Goal: Register for event/course

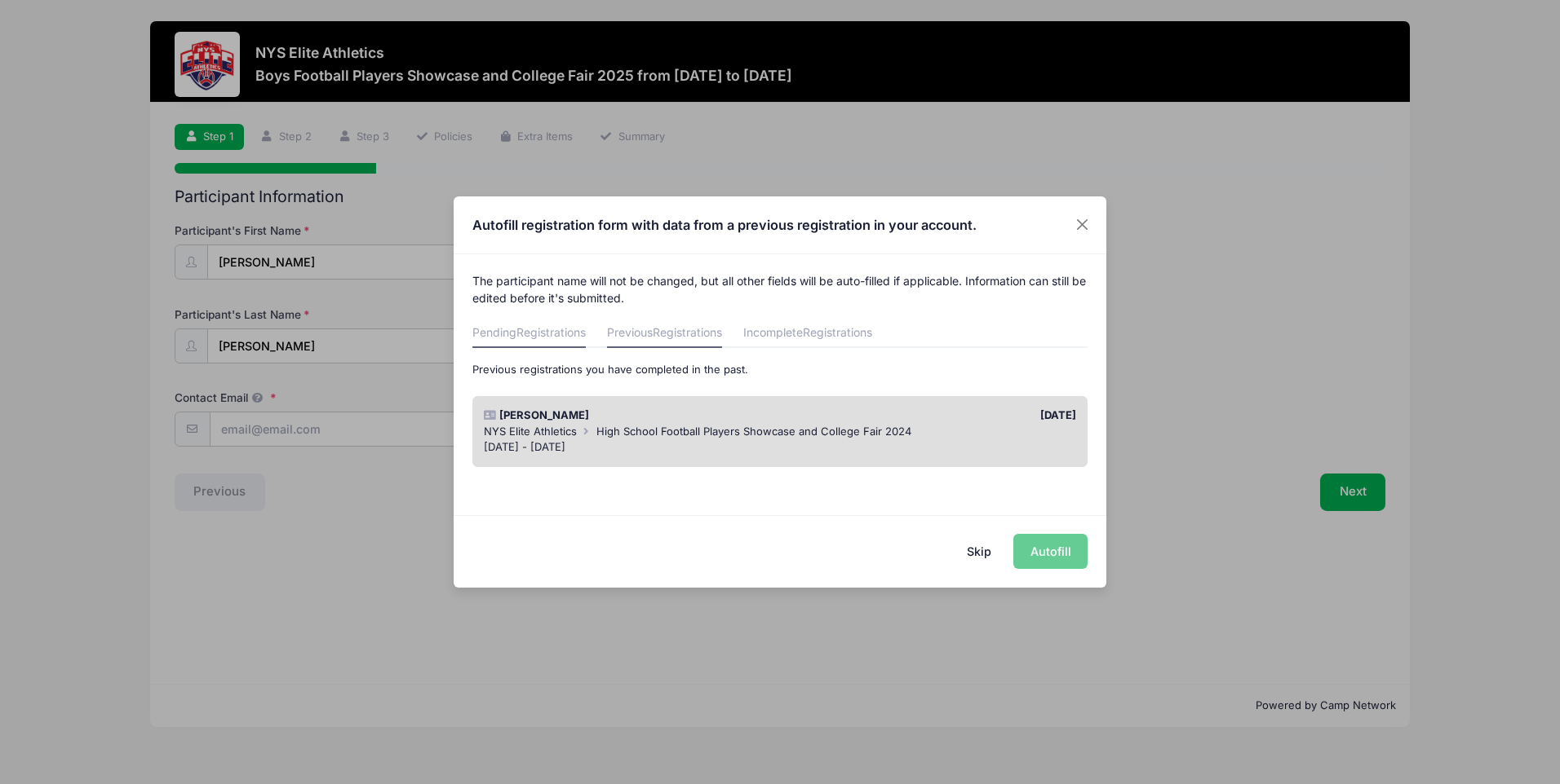
click at [549, 334] on span "Registrations" at bounding box center [551, 332] width 70 height 14
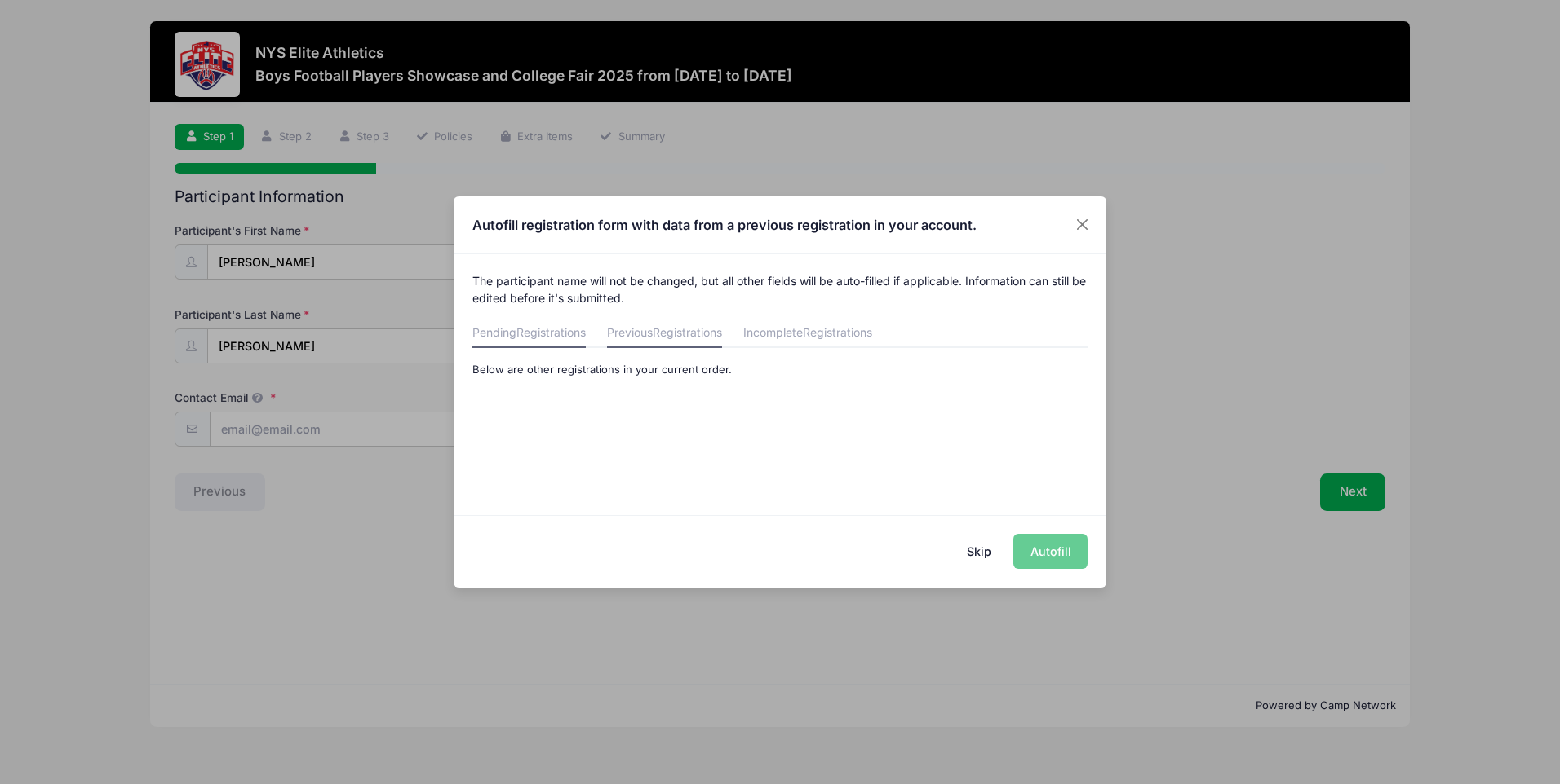
click at [631, 325] on link "Previous Registrations" at bounding box center [664, 333] width 115 height 30
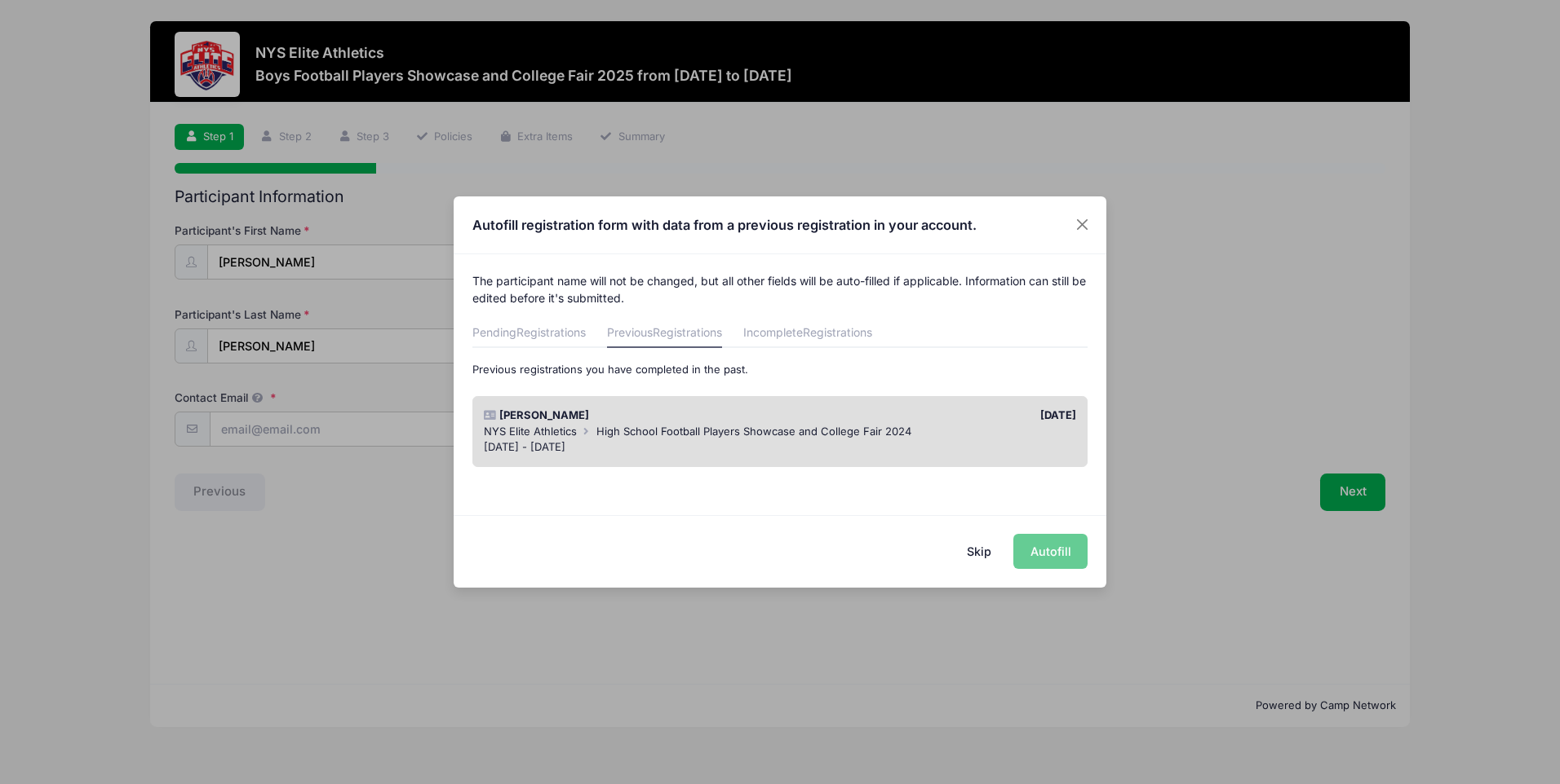
click at [986, 553] on button "Skip" at bounding box center [979, 551] width 58 height 35
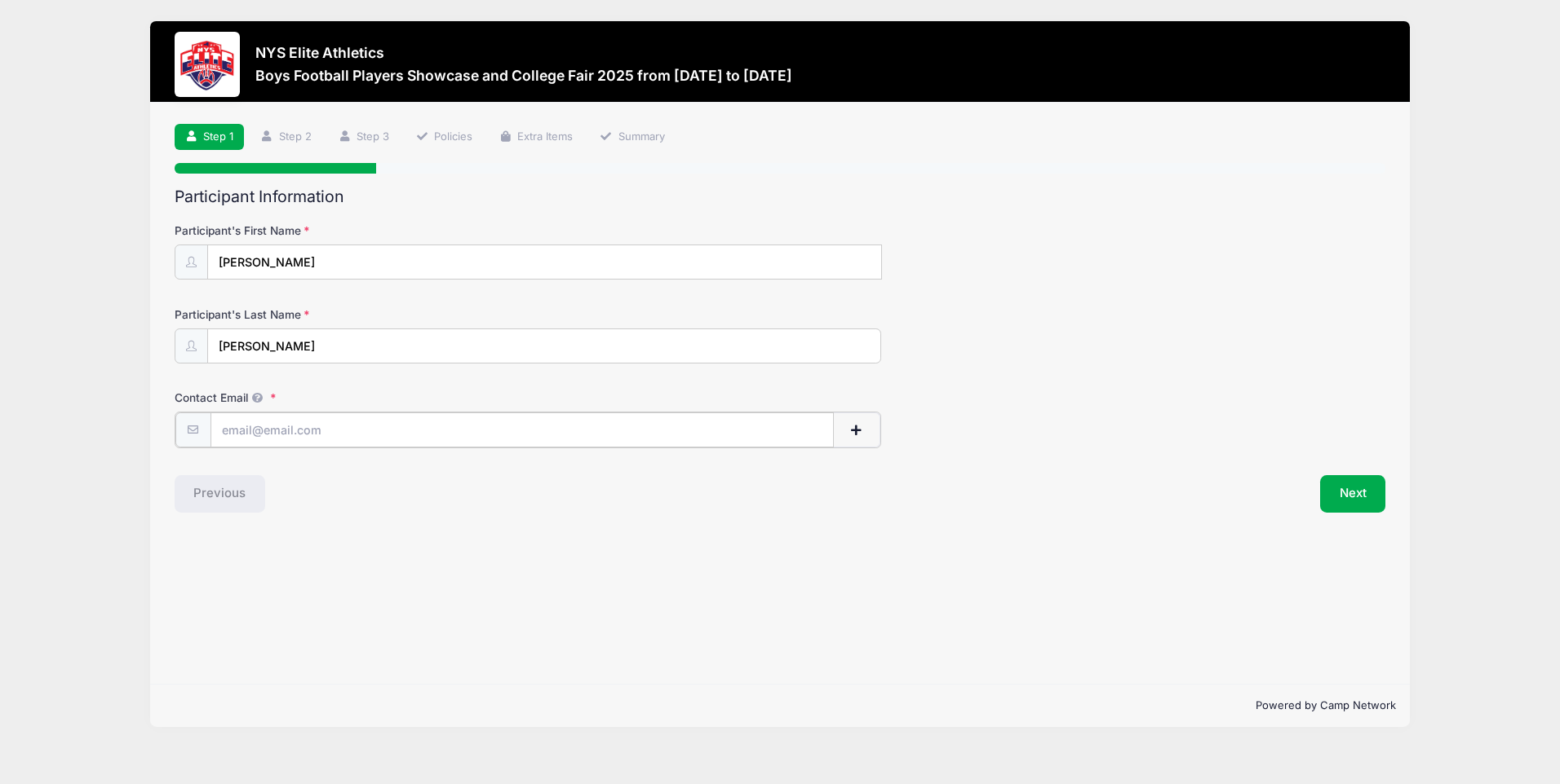
click at [300, 433] on input "Contact Email" at bounding box center [522, 430] width 624 height 35
type input "[EMAIL_ADDRESS][DOMAIN_NAME]"
click at [1070, 432] on div "Contact Email [EMAIL_ADDRESS][DOMAIN_NAME]" at bounding box center [780, 419] width 1211 height 58
click at [1349, 496] on button "Next" at bounding box center [1352, 492] width 67 height 38
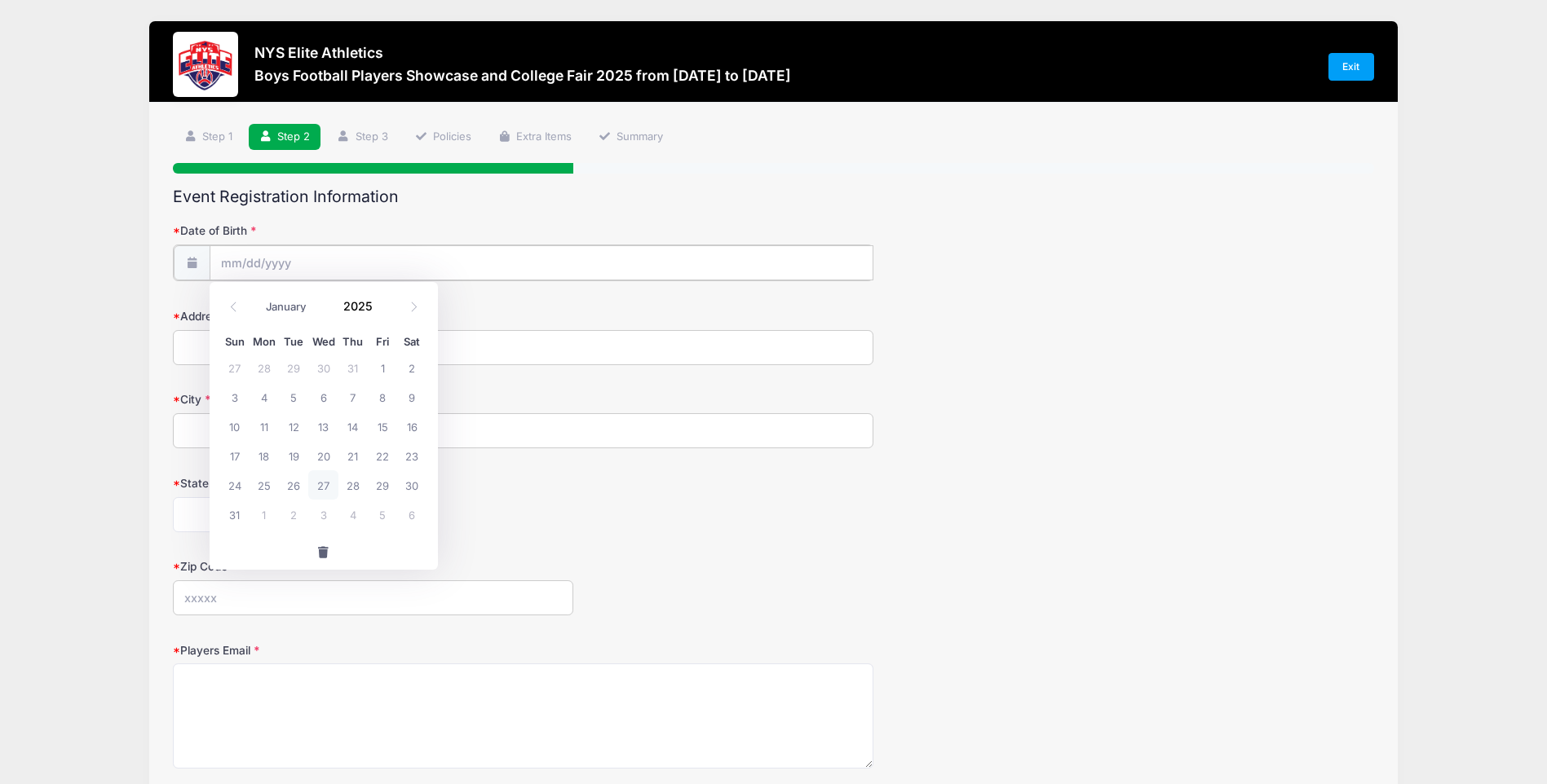
click at [308, 265] on input "Date of Birth" at bounding box center [542, 262] width 665 height 35
click at [370, 302] on input "2025" at bounding box center [361, 306] width 53 height 25
click at [387, 299] on span at bounding box center [383, 300] width 12 height 12
click at [381, 313] on span at bounding box center [383, 312] width 12 height 12
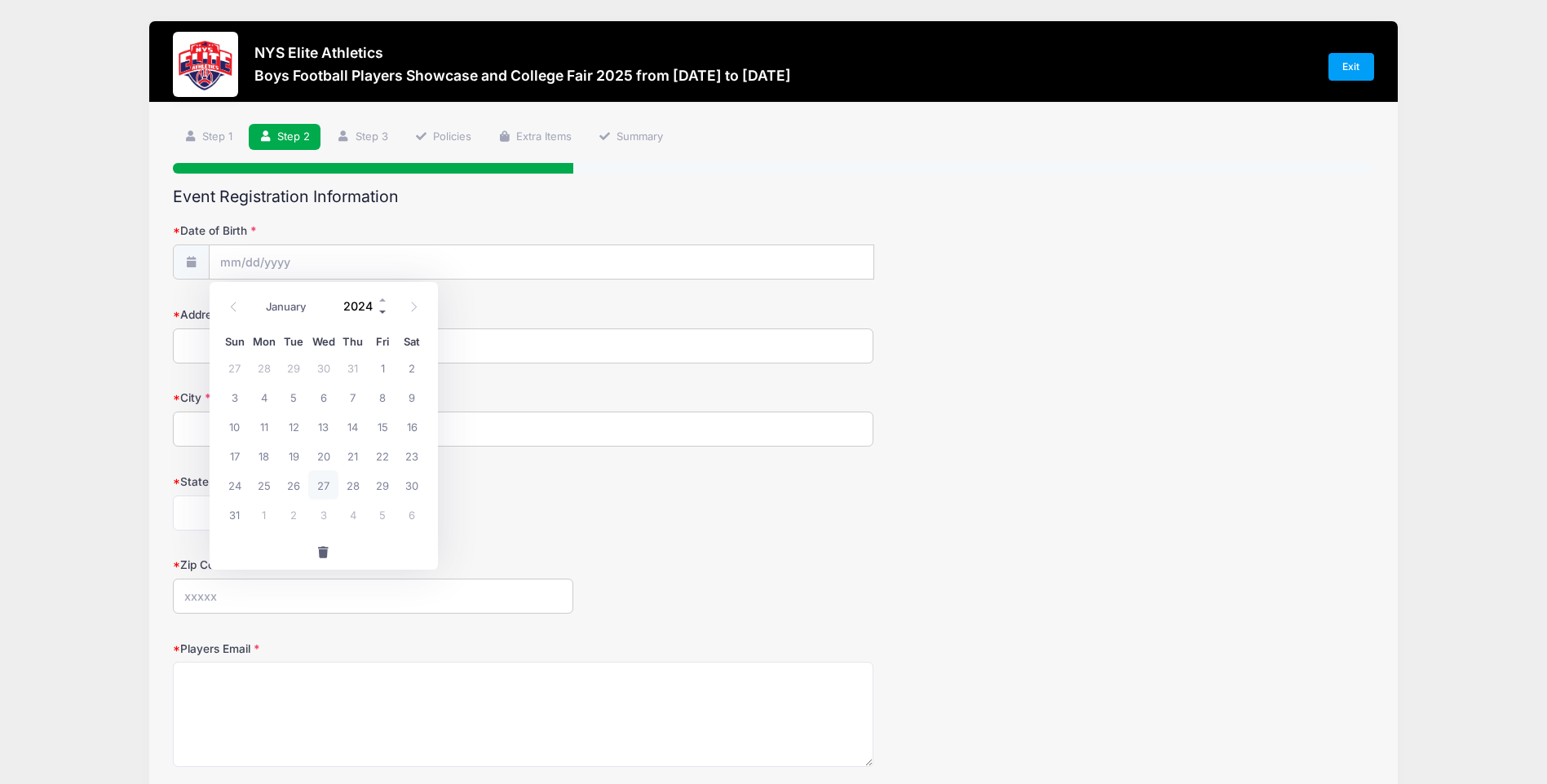
click at [381, 313] on span at bounding box center [383, 312] width 12 height 12
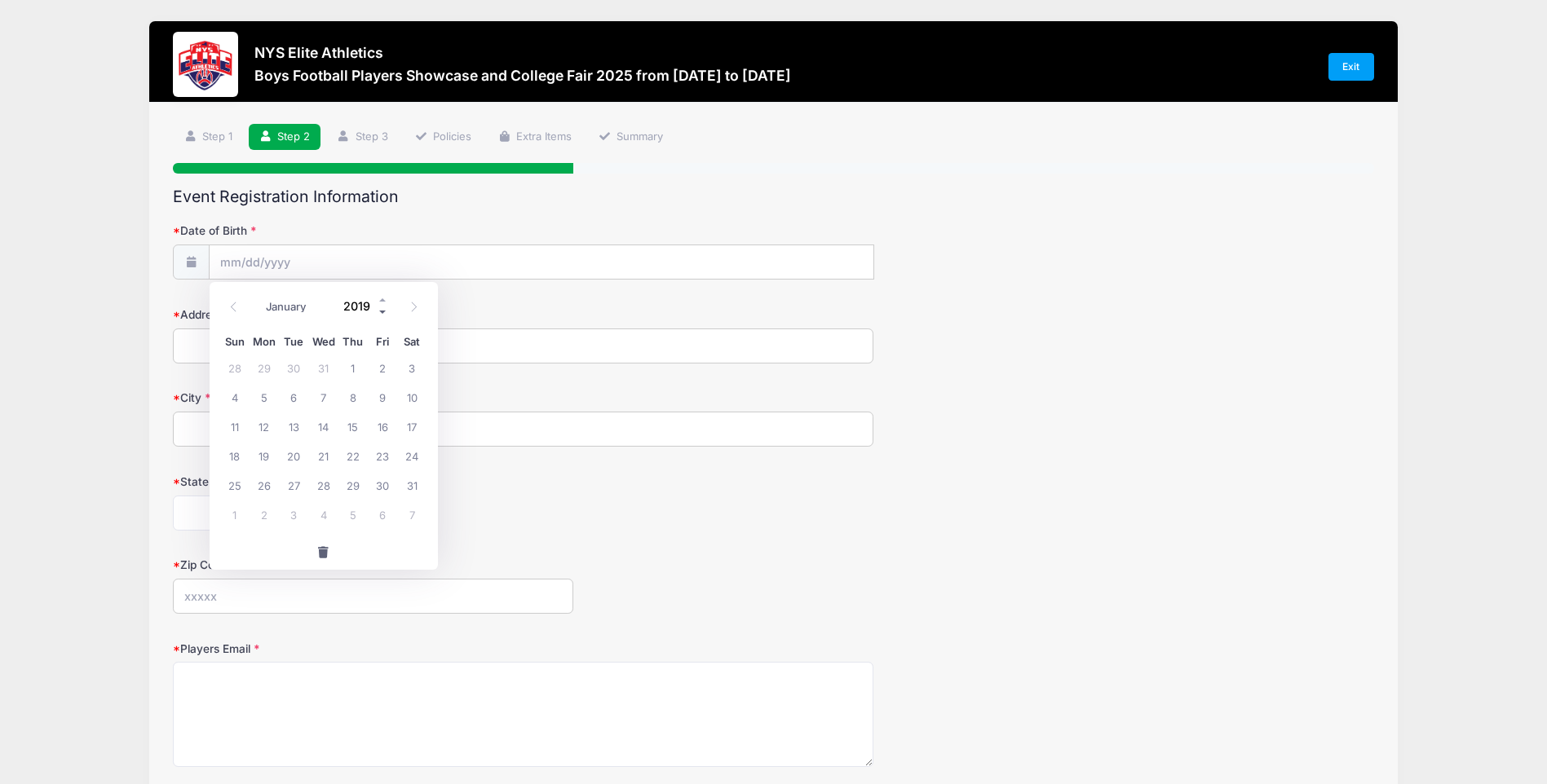
click at [381, 313] on span at bounding box center [383, 312] width 12 height 12
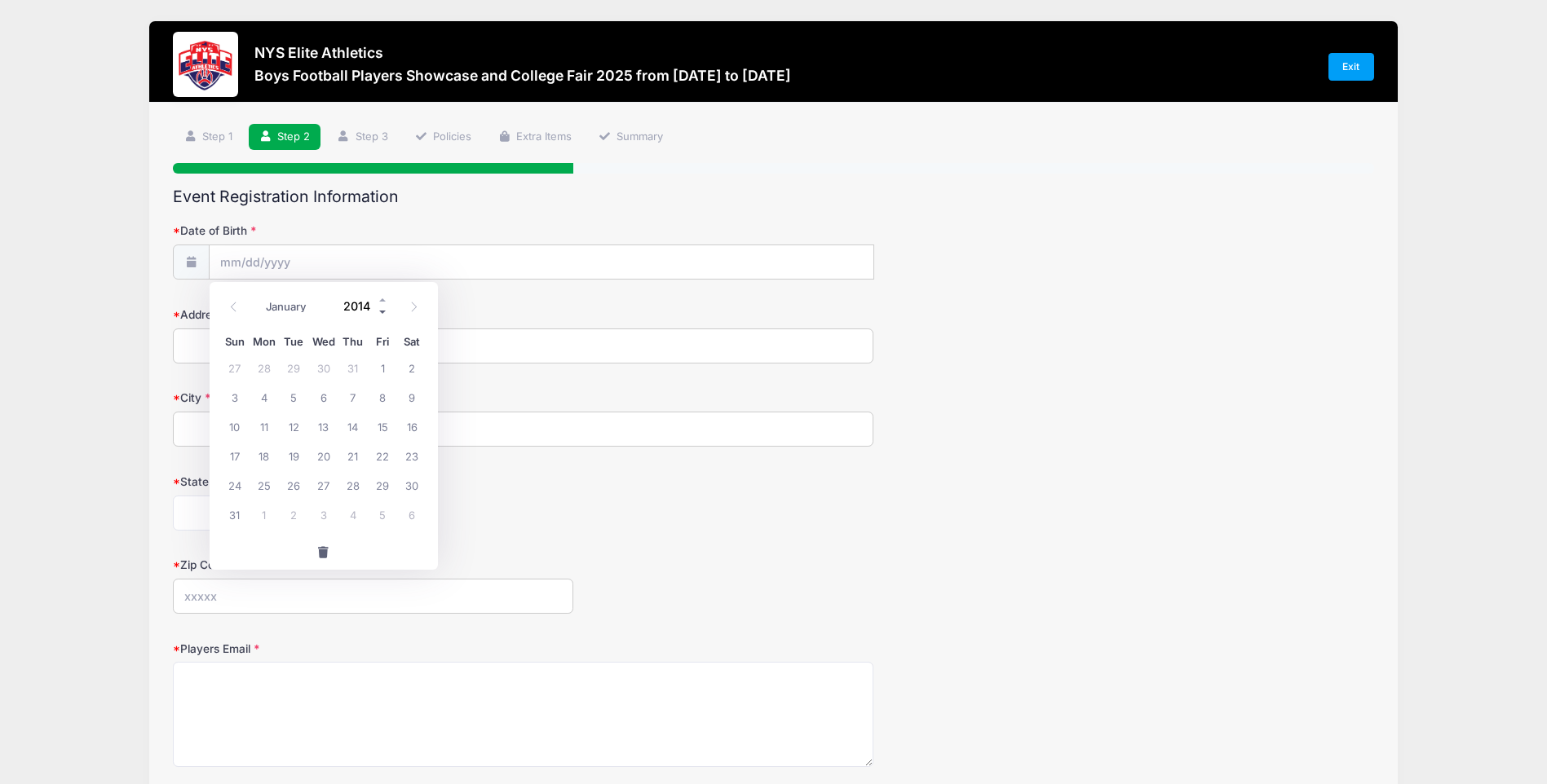
click at [381, 313] on span at bounding box center [383, 312] width 12 height 12
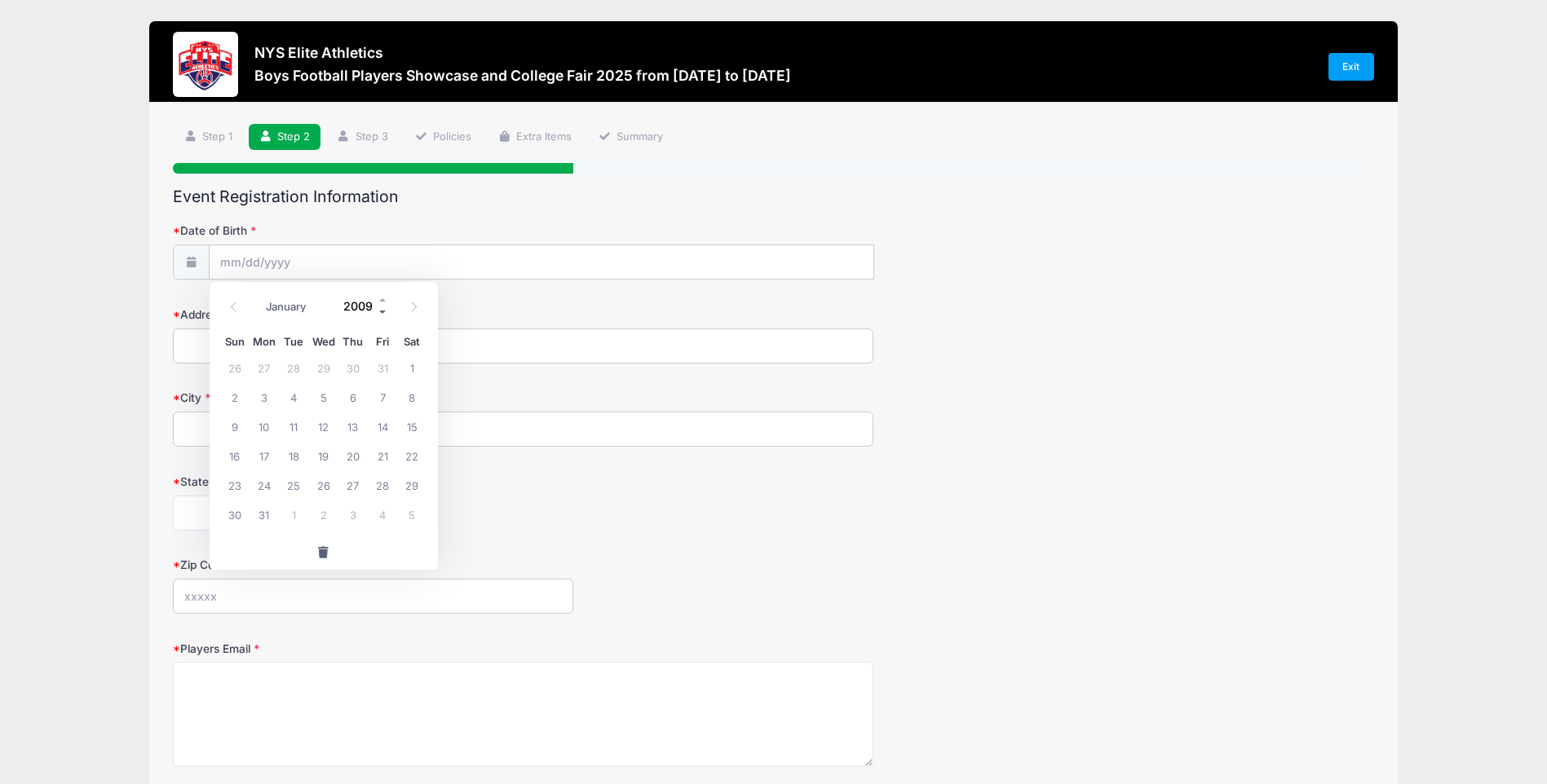
click at [381, 313] on span at bounding box center [383, 312] width 12 height 12
type input "2007"
click at [286, 310] on select "January February March April May June July August September October November De…" at bounding box center [294, 306] width 72 height 21
select select "11"
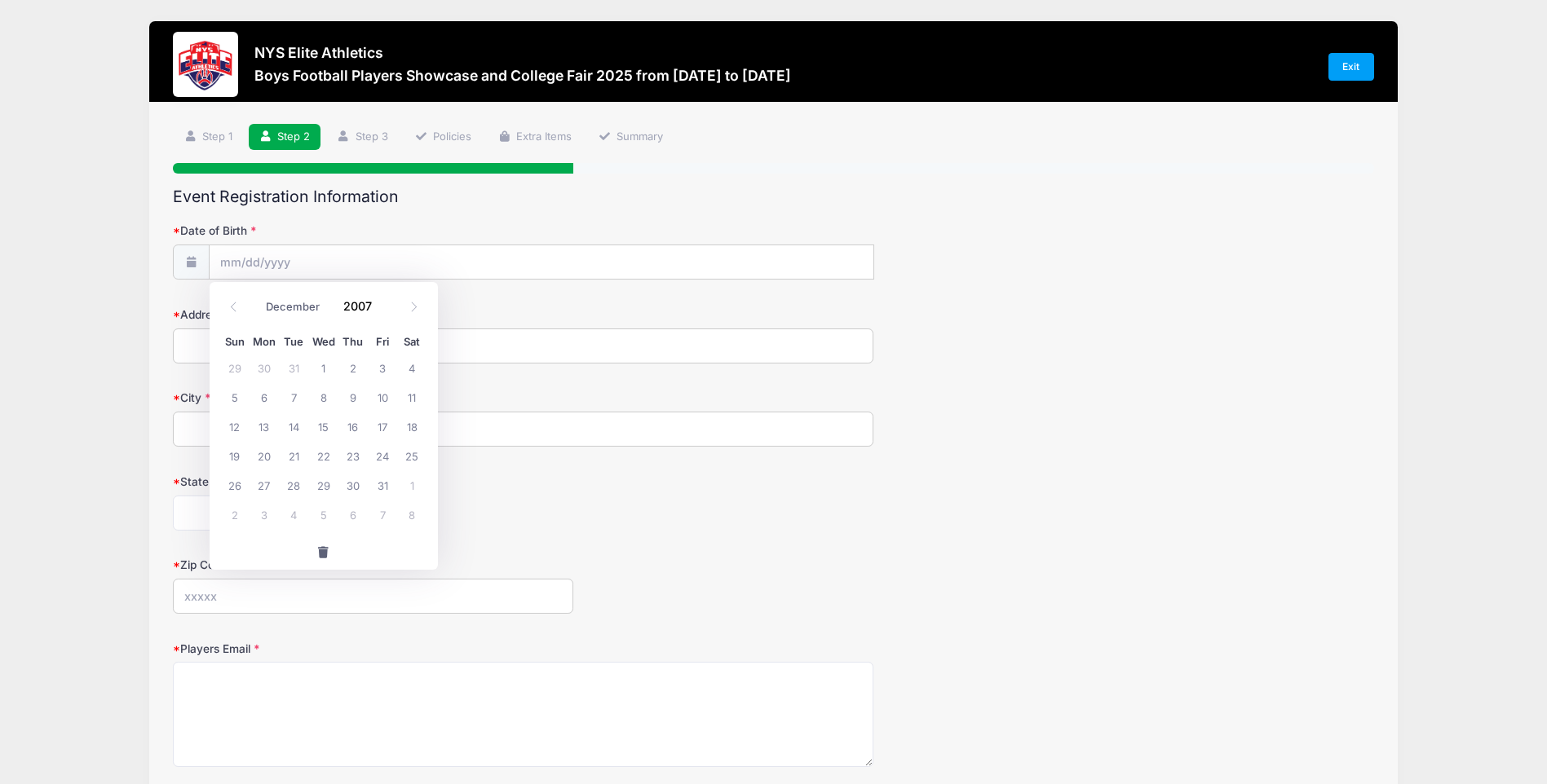
click at [258, 296] on select "January February March April May June July August September October November De…" at bounding box center [294, 306] width 72 height 21
click at [240, 418] on span "9" at bounding box center [235, 427] width 30 height 30
type input "[DATE]"
click at [233, 346] on input "Address" at bounding box center [523, 345] width 701 height 35
type input "[STREET_ADDRESS]"
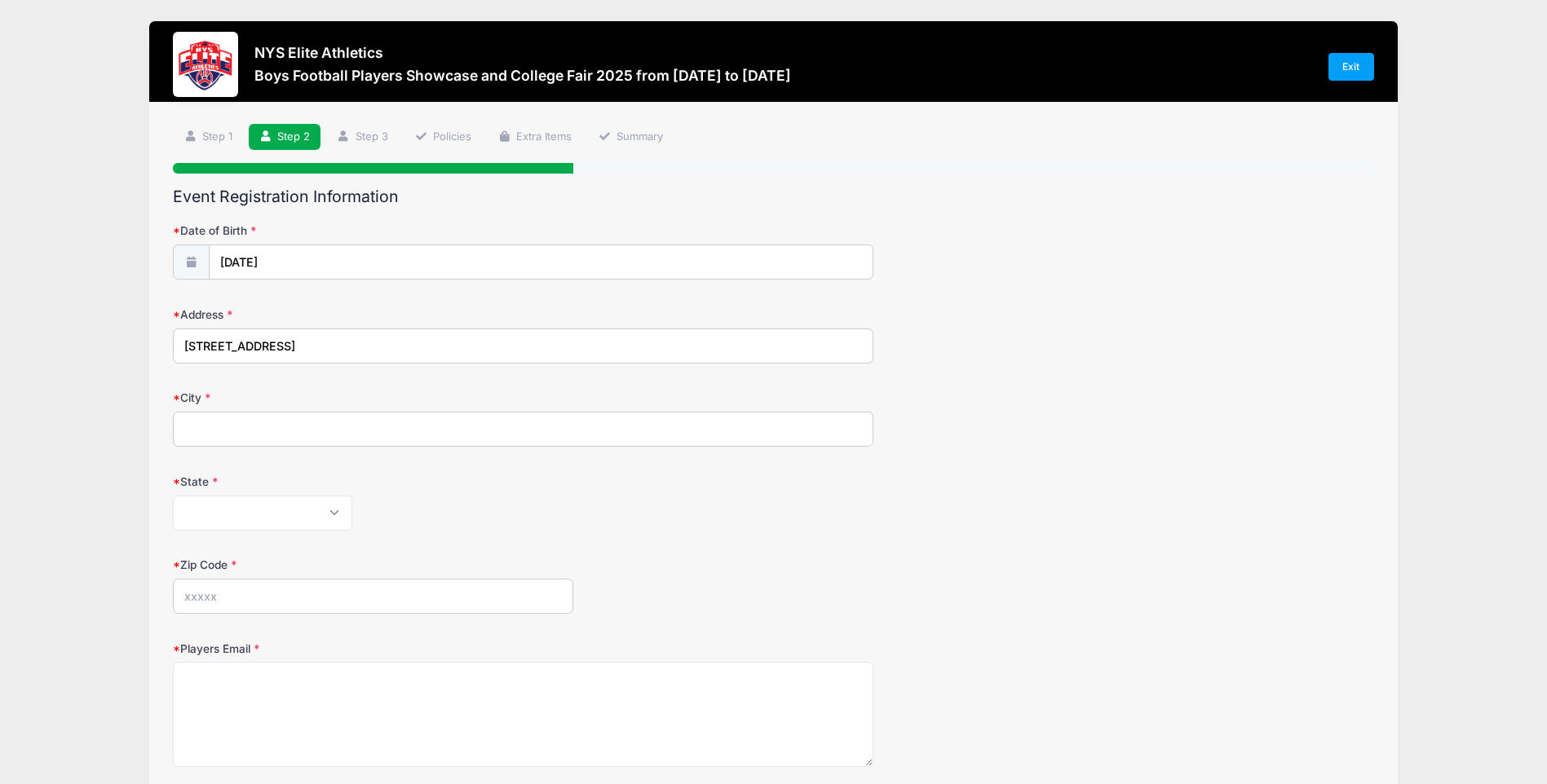
click at [204, 438] on input "City" at bounding box center [523, 429] width 701 height 35
type input "[GEOGRAPHIC_DATA]"
click at [330, 507] on select "[US_STATE] [US_STATE] [US_STATE] [US_STATE] [US_STATE] Armed Forces Africa Arme…" at bounding box center [262, 512] width 180 height 35
select select "NY"
click at [173, 495] on select "[US_STATE] [US_STATE] [US_STATE] [US_STATE] [US_STATE] Armed Forces Africa Arme…" at bounding box center [262, 512] width 180 height 35
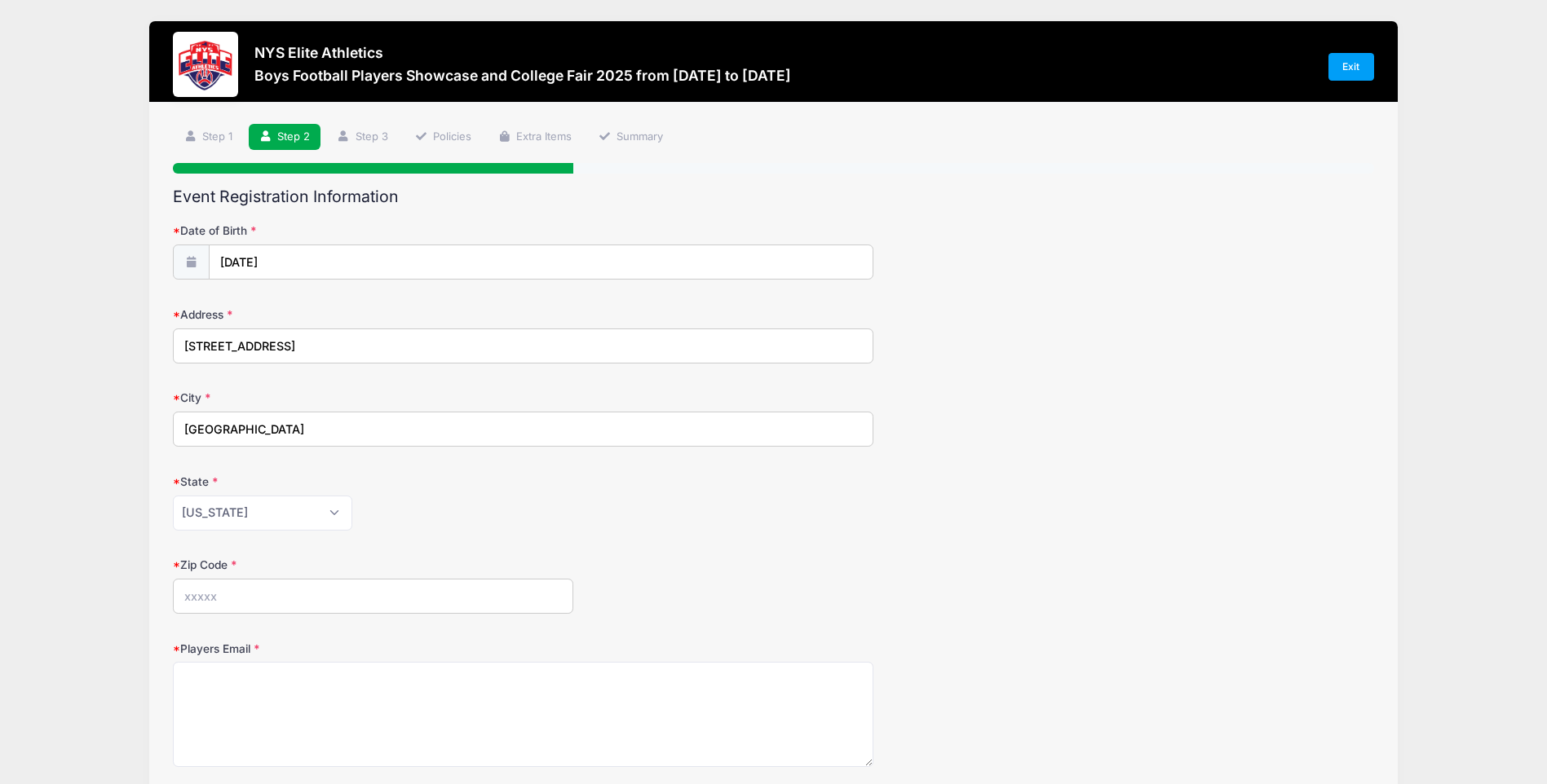
click at [212, 598] on input "Zip Code" at bounding box center [372, 595] width 400 height 35
type input "14085"
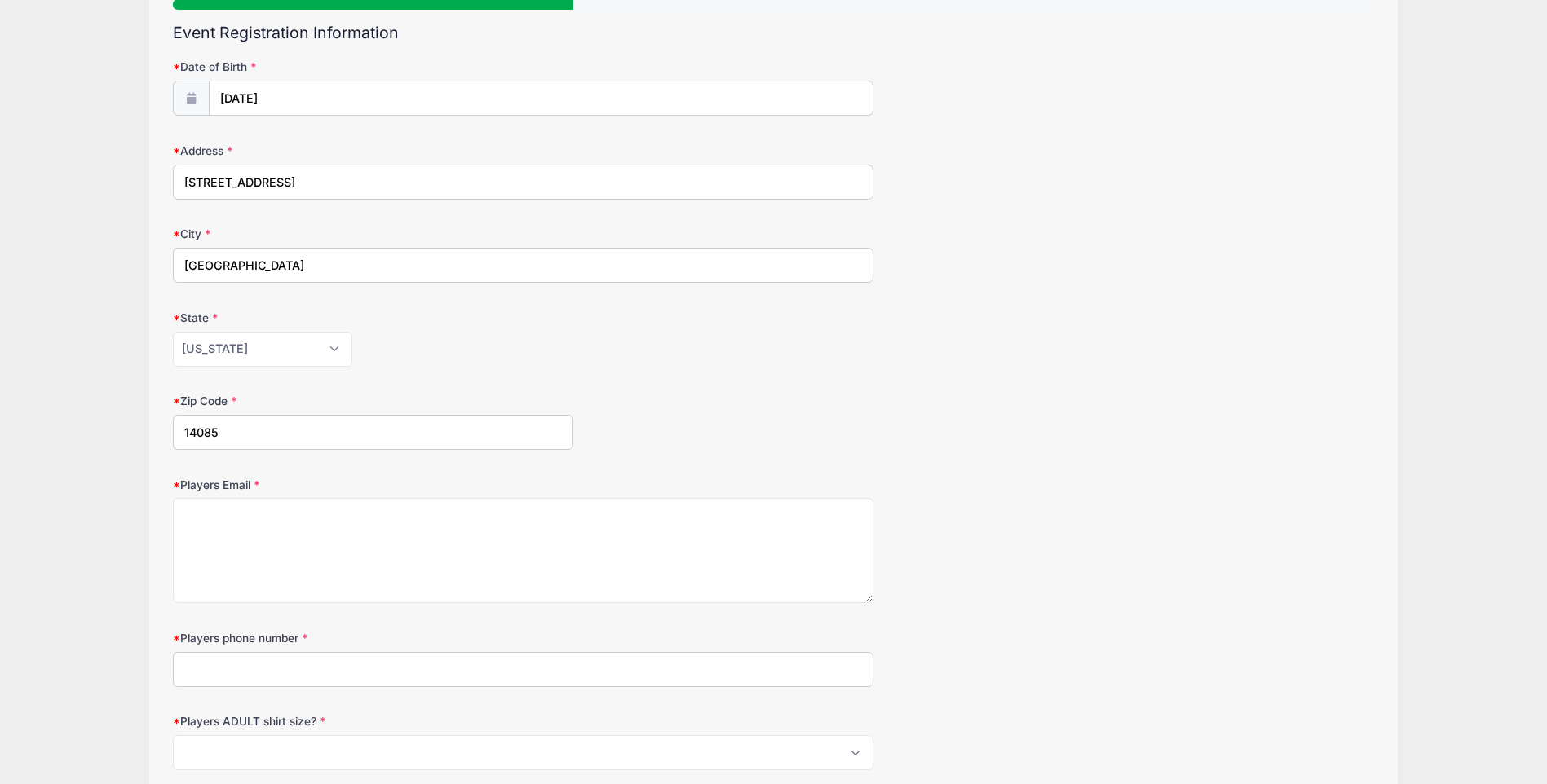
scroll to position [244, 0]
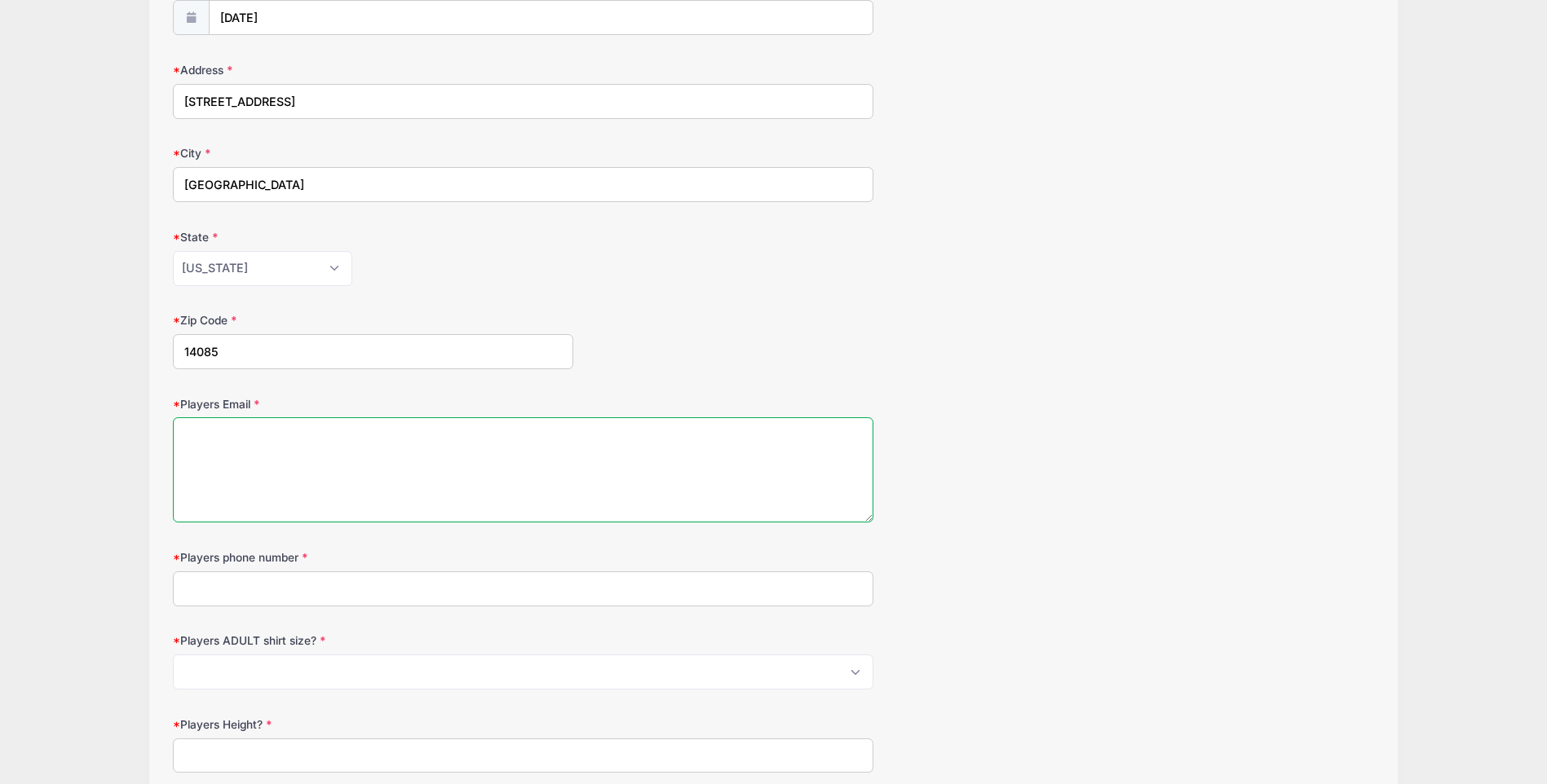
click at [440, 455] on textarea "Players Email" at bounding box center [523, 470] width 701 height 105
type textarea "[EMAIL_ADDRESS][DOMAIN_NAME]"
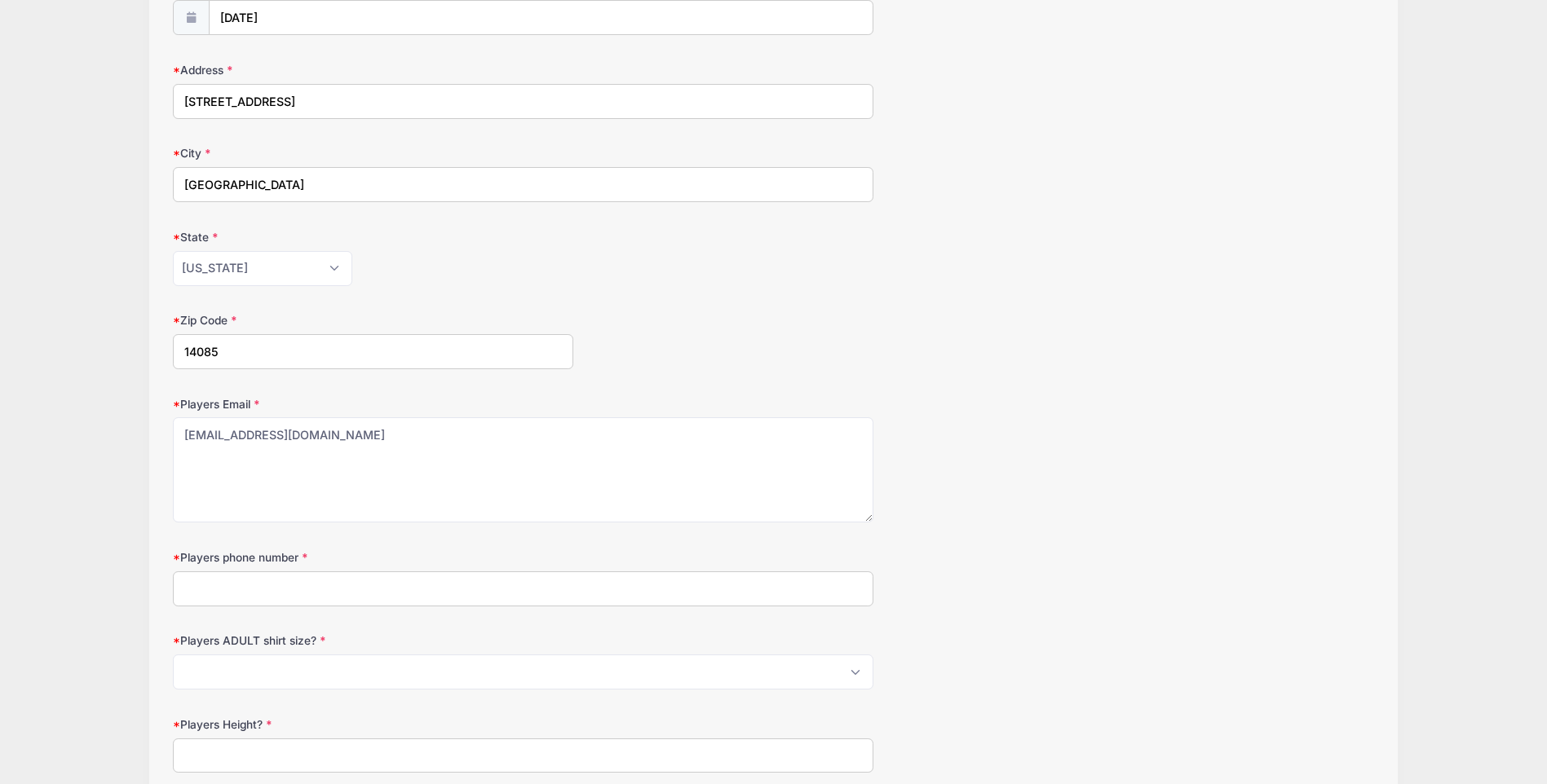
click at [1019, 507] on div "Players Email [EMAIL_ADDRESS][DOMAIN_NAME]" at bounding box center [773, 459] width 1200 height 127
click at [227, 585] on input "Players phone number" at bounding box center [523, 588] width 701 height 35
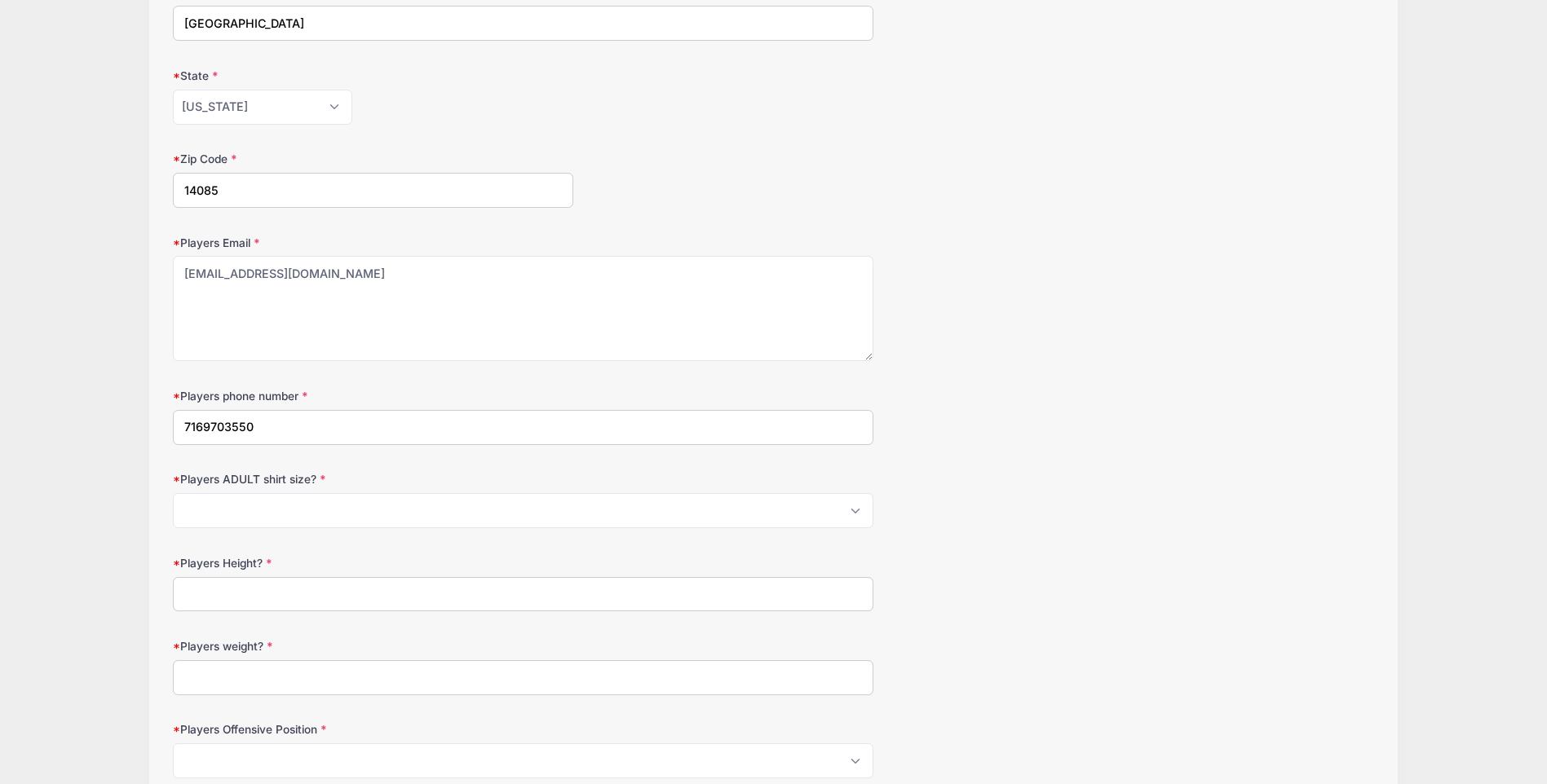
scroll to position [408, 0]
type input "7169703550"
click at [261, 513] on select "Please Select S M L XL 2XL 3XL 4XL" at bounding box center [523, 508] width 701 height 35
select select "L"
click at [173, 491] on select "Please Select S M L XL 2XL 3XL 4XL" at bounding box center [523, 508] width 701 height 35
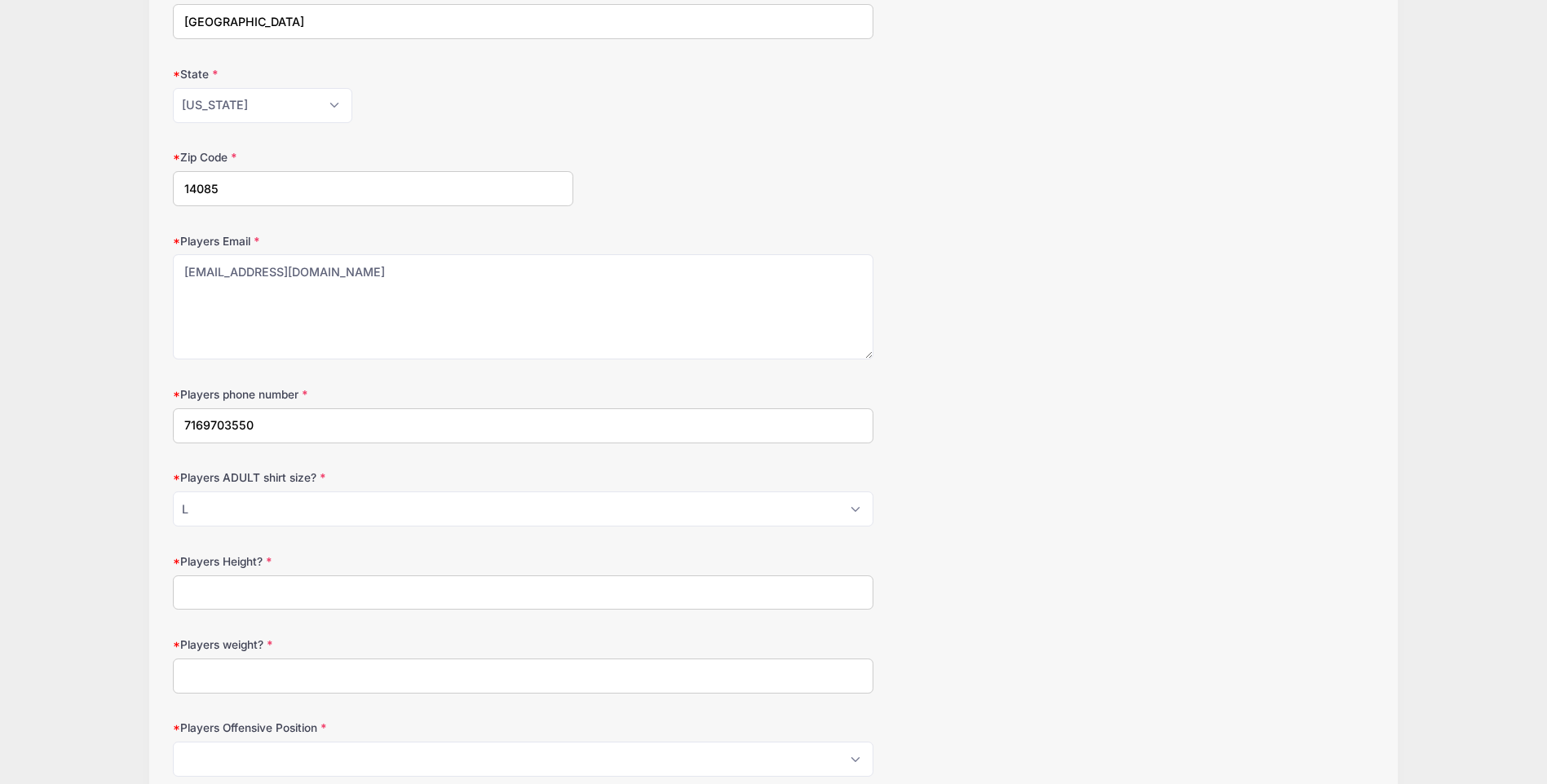
click at [224, 598] on input "Players Height?" at bounding box center [523, 592] width 701 height 35
type input "5'9""
click at [253, 678] on input "Players weight?" at bounding box center [523, 676] width 701 height 35
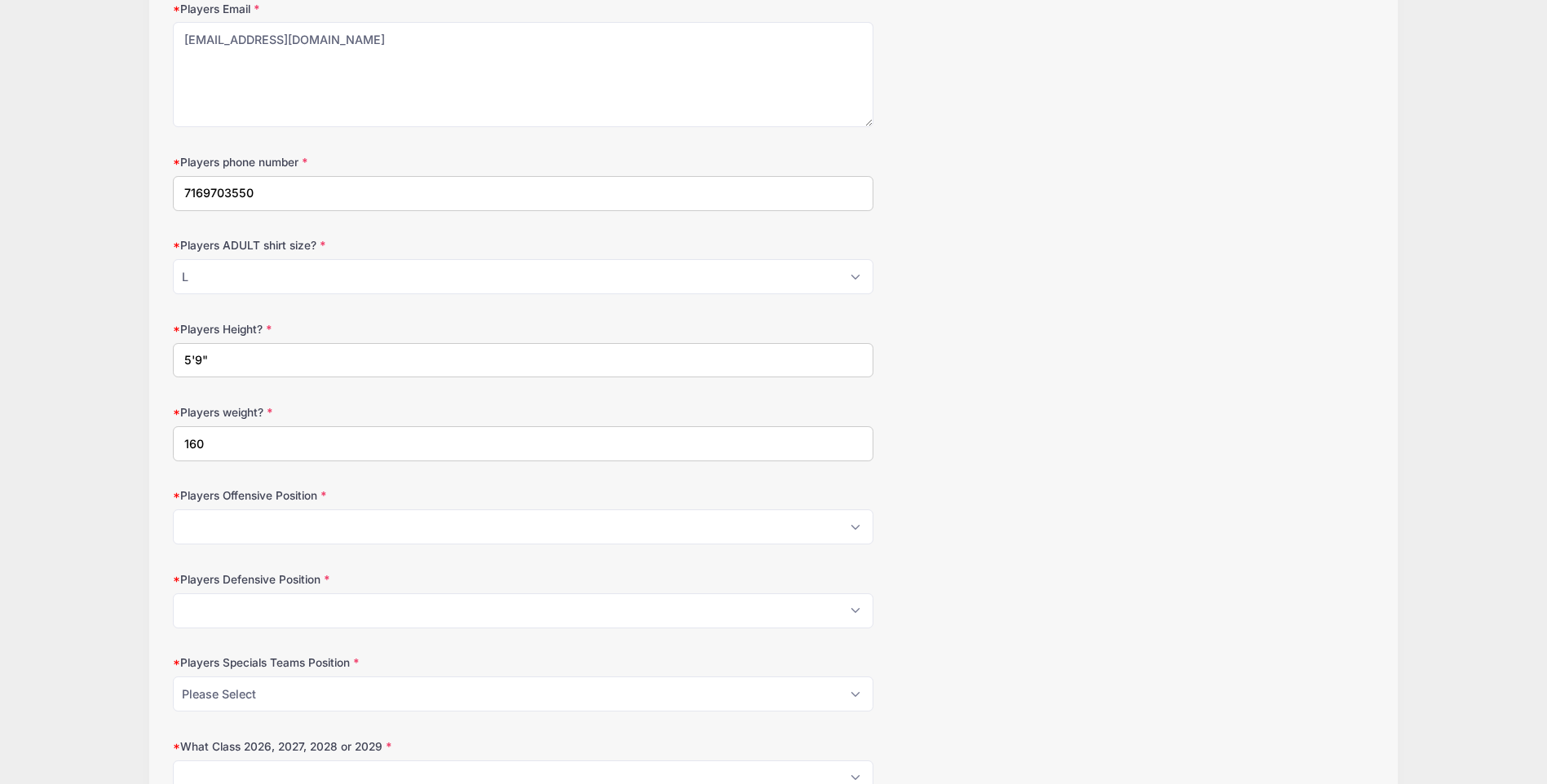
scroll to position [733, 0]
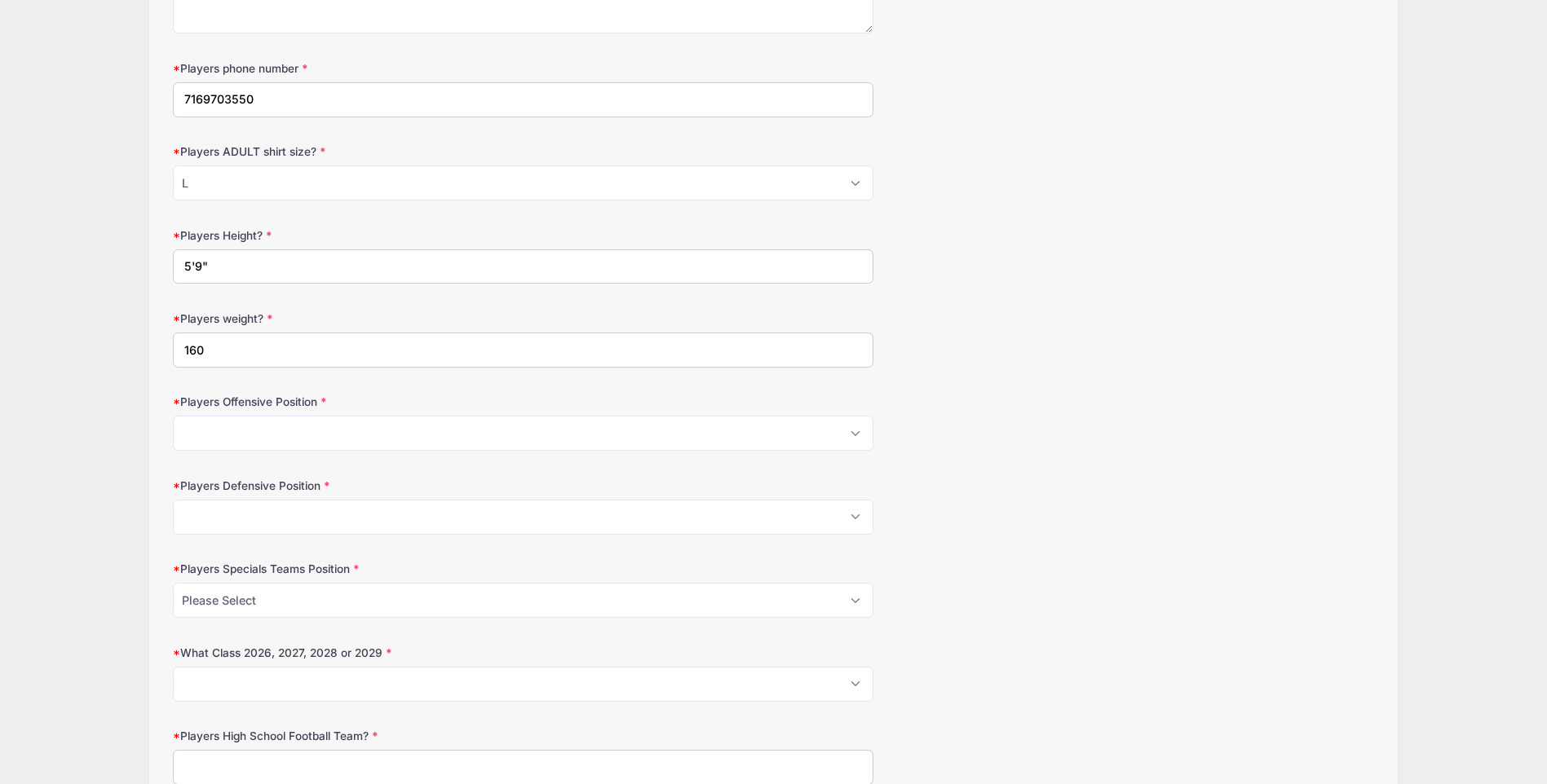
type input "160"
click at [429, 439] on select "Please Select OL Center QB RB FB HB WR TE Athlete Kicker" at bounding box center [523, 433] width 701 height 35
select select "Kicker"
click at [173, 416] on select "Please Select OL Center QB RB FB HB WR TE Athlete Kicker" at bounding box center [523, 433] width 701 height 35
click at [289, 519] on select "Please Select DL DE ILB OLB SS FS [PERSON_NAME]" at bounding box center [523, 517] width 701 height 35
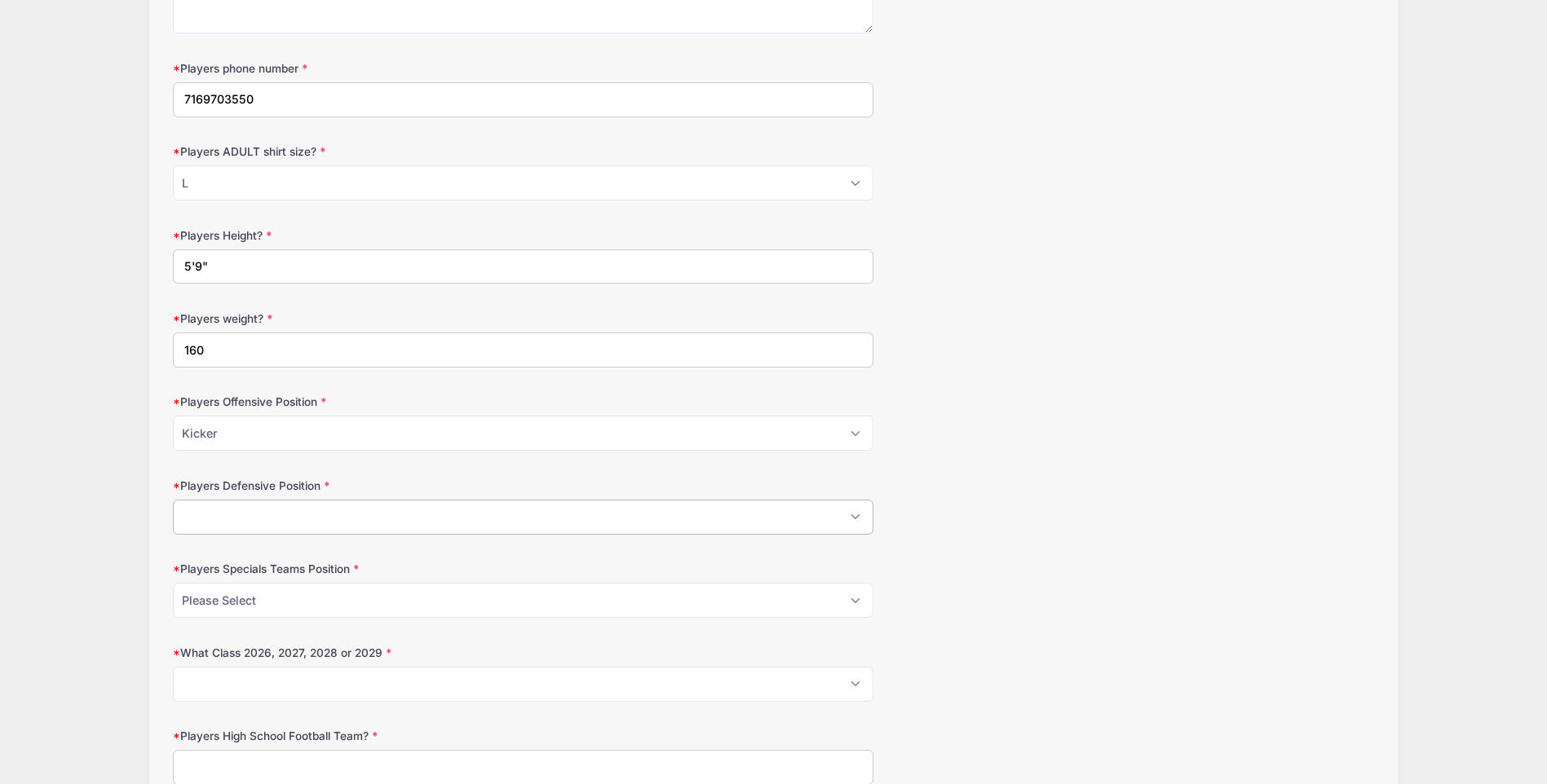
select select "Punter"
click at [173, 500] on select "Please Select DL DE ILB OLB SS FS [PERSON_NAME]" at bounding box center [523, 517] width 701 height 35
click at [237, 604] on select "Please Select P K PandK LS Returner NA" at bounding box center [523, 599] width 701 height 35
select select "K"
click at [173, 583] on select "Please Select P K PandK LS Returner NA" at bounding box center [523, 599] width 701 height 35
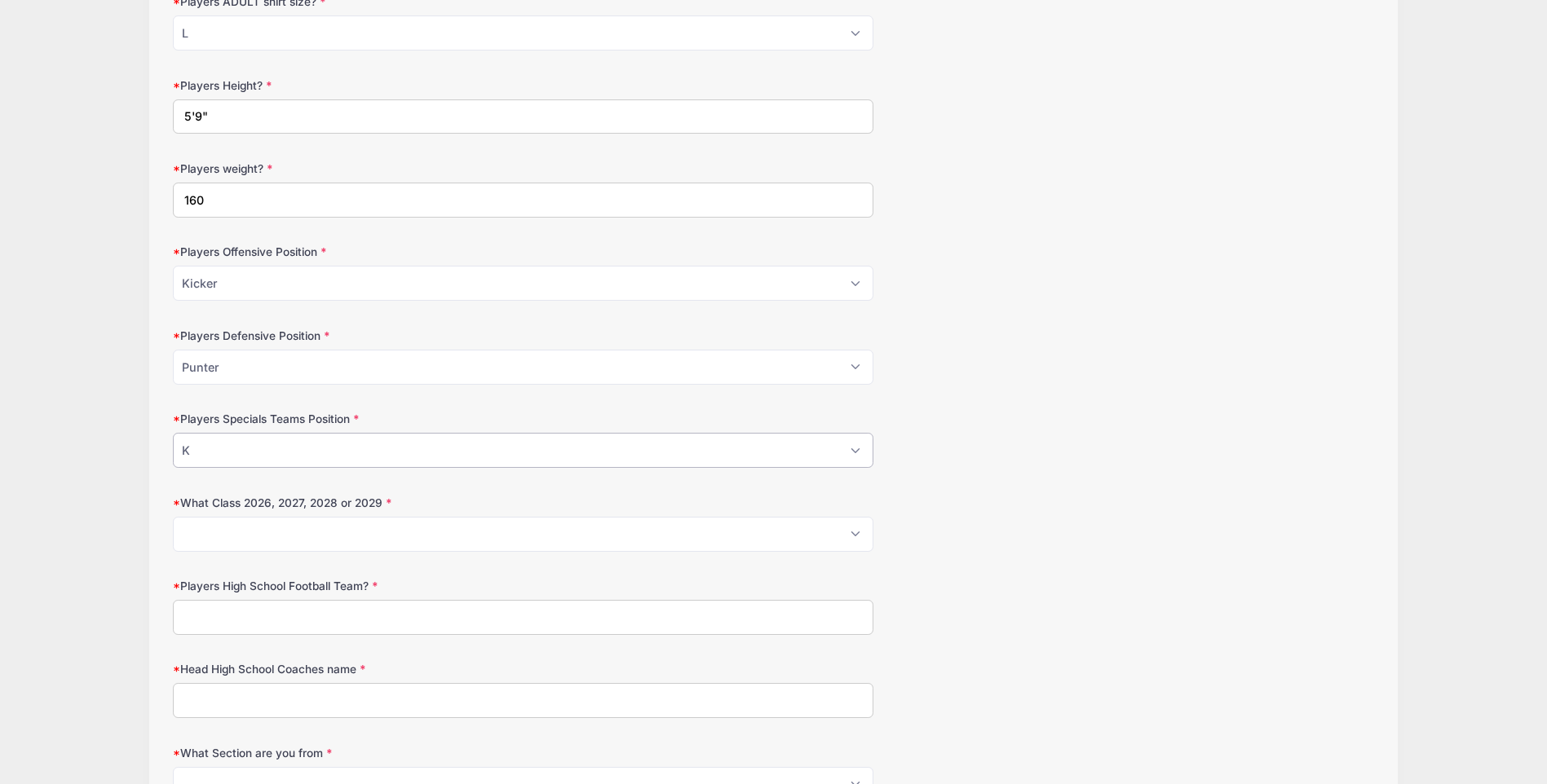
scroll to position [897, 0]
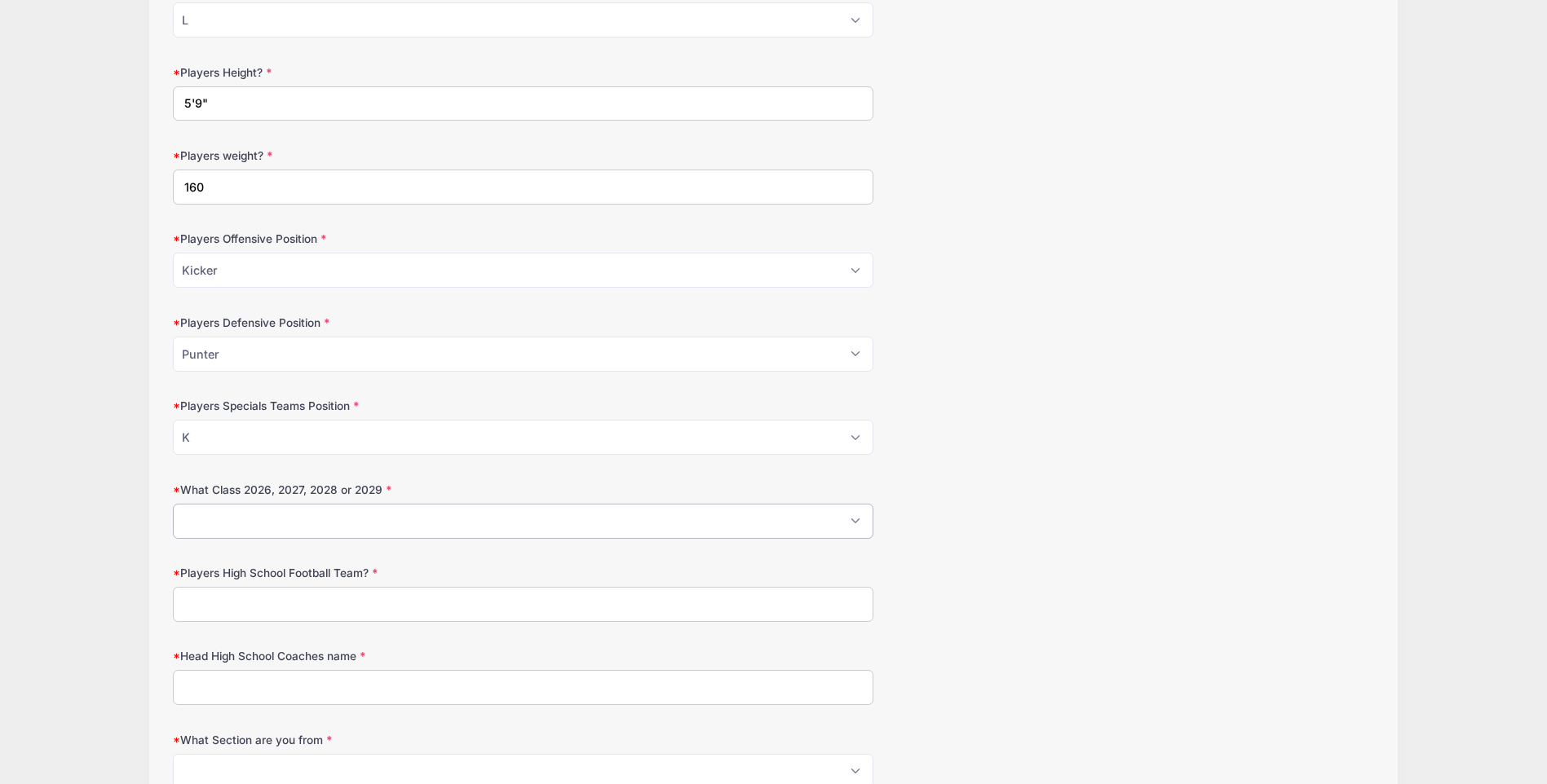
click at [281, 526] on select "Please Select 2026 2027 2028 2029" at bounding box center [523, 521] width 701 height 35
select select "2026"
click at [173, 504] on select "Please Select 2026 2027 2028 2029" at bounding box center [523, 521] width 701 height 35
click at [215, 606] on input "Players High School Football Team?" at bounding box center [523, 603] width 701 height 35
type input "Frontier"
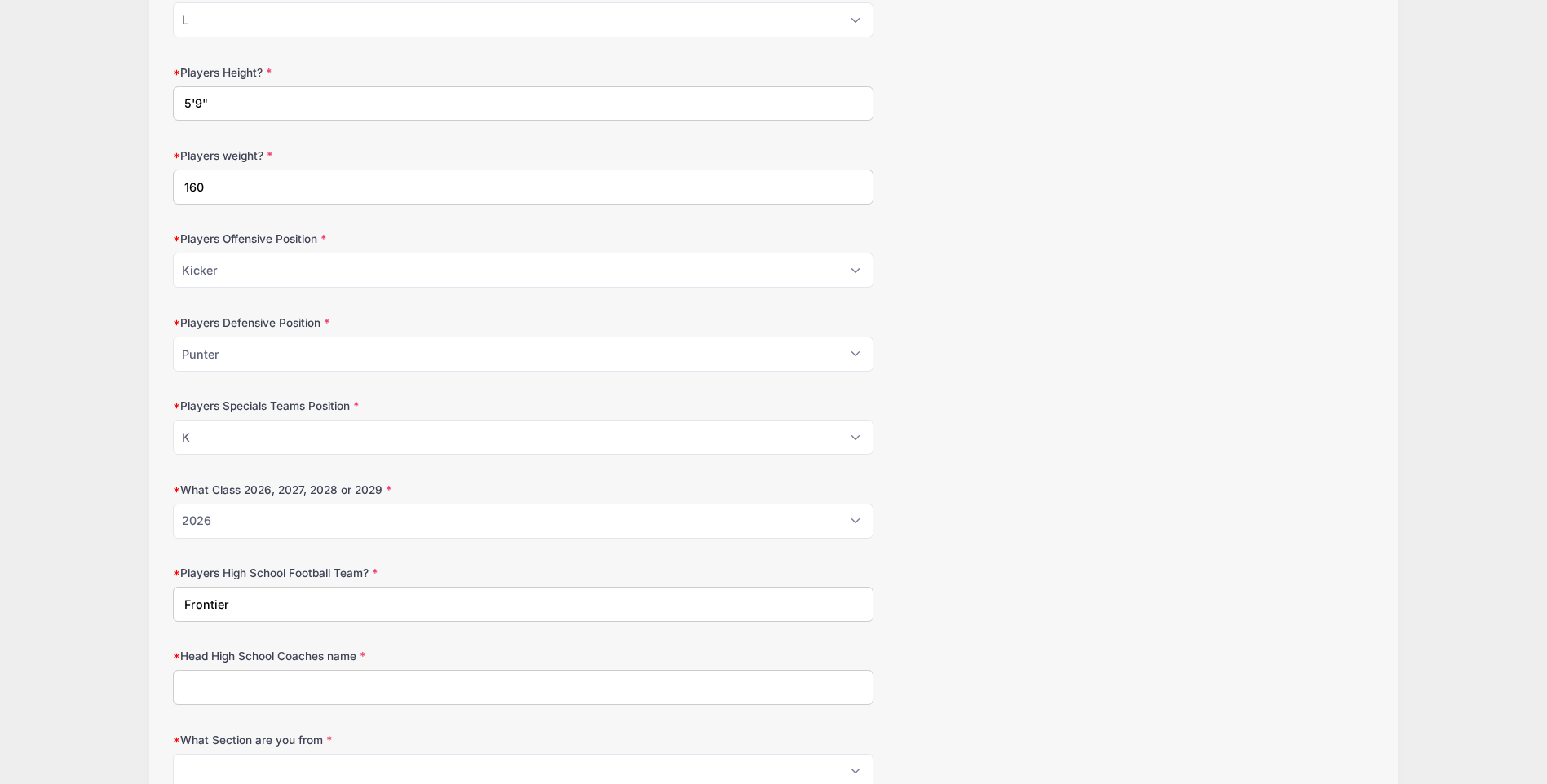
click at [243, 697] on input "Head High School Coaches name" at bounding box center [523, 687] width 701 height 35
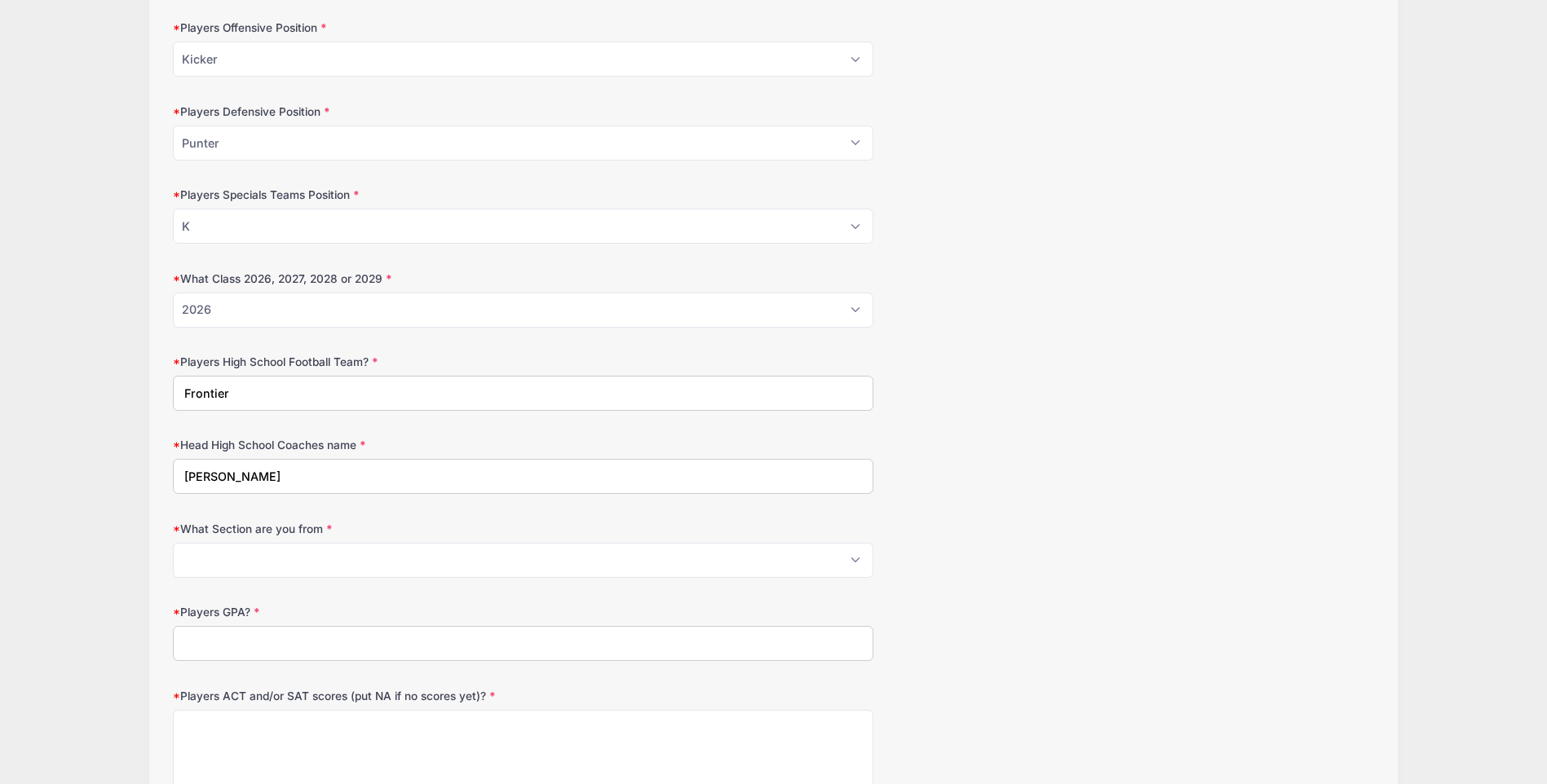
scroll to position [1141, 0]
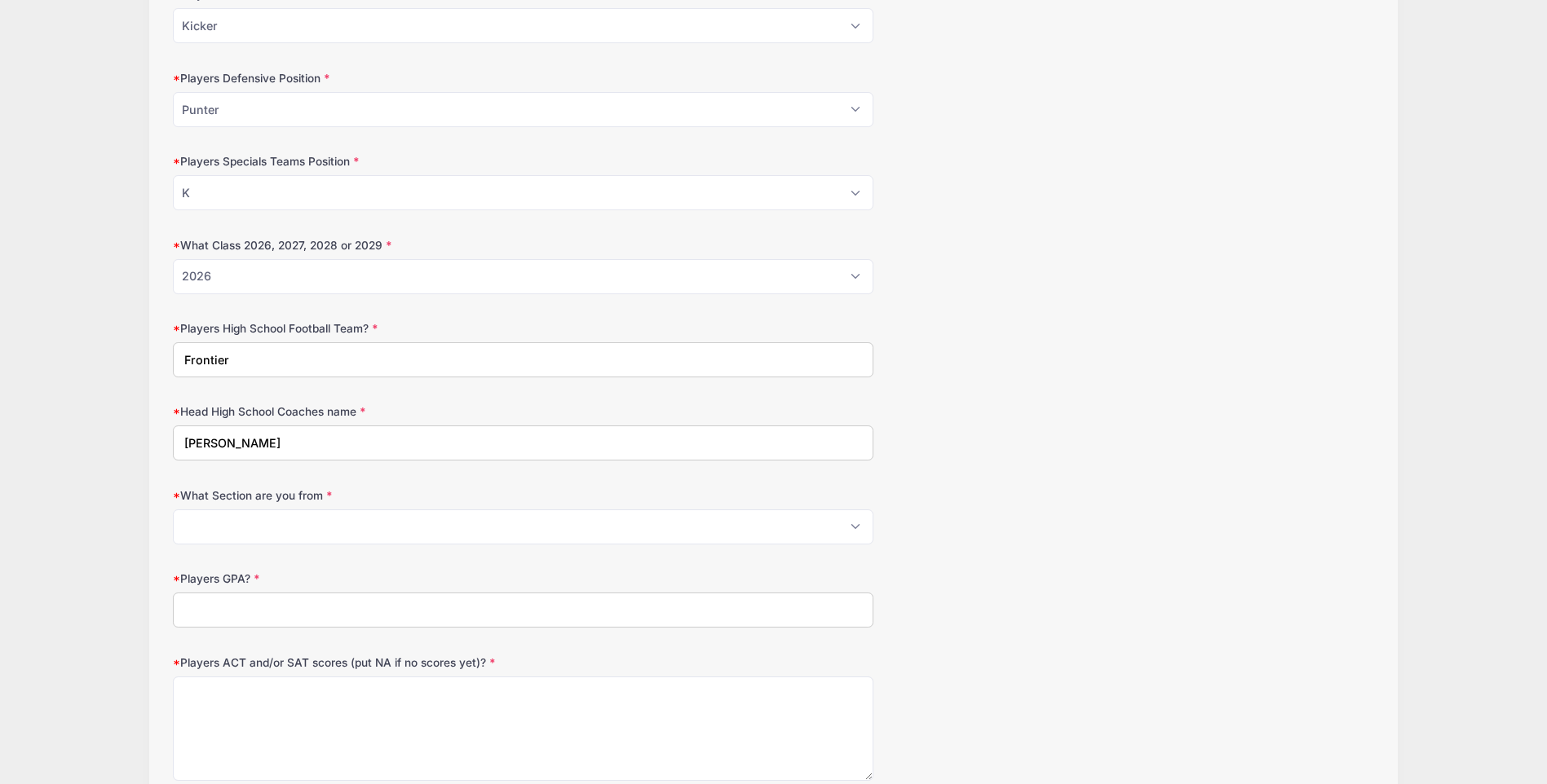
type input "[PERSON_NAME]"
click at [309, 527] on select "Please Select 1 2 3 4 5 6 7 8 9 10 11" at bounding box center [523, 526] width 701 height 35
select select "6"
click at [173, 509] on select "Please Select 1 2 3 4 5 6 7 8 9 10 11" at bounding box center [523, 526] width 701 height 35
click at [239, 599] on input "Players GPA?" at bounding box center [523, 609] width 701 height 35
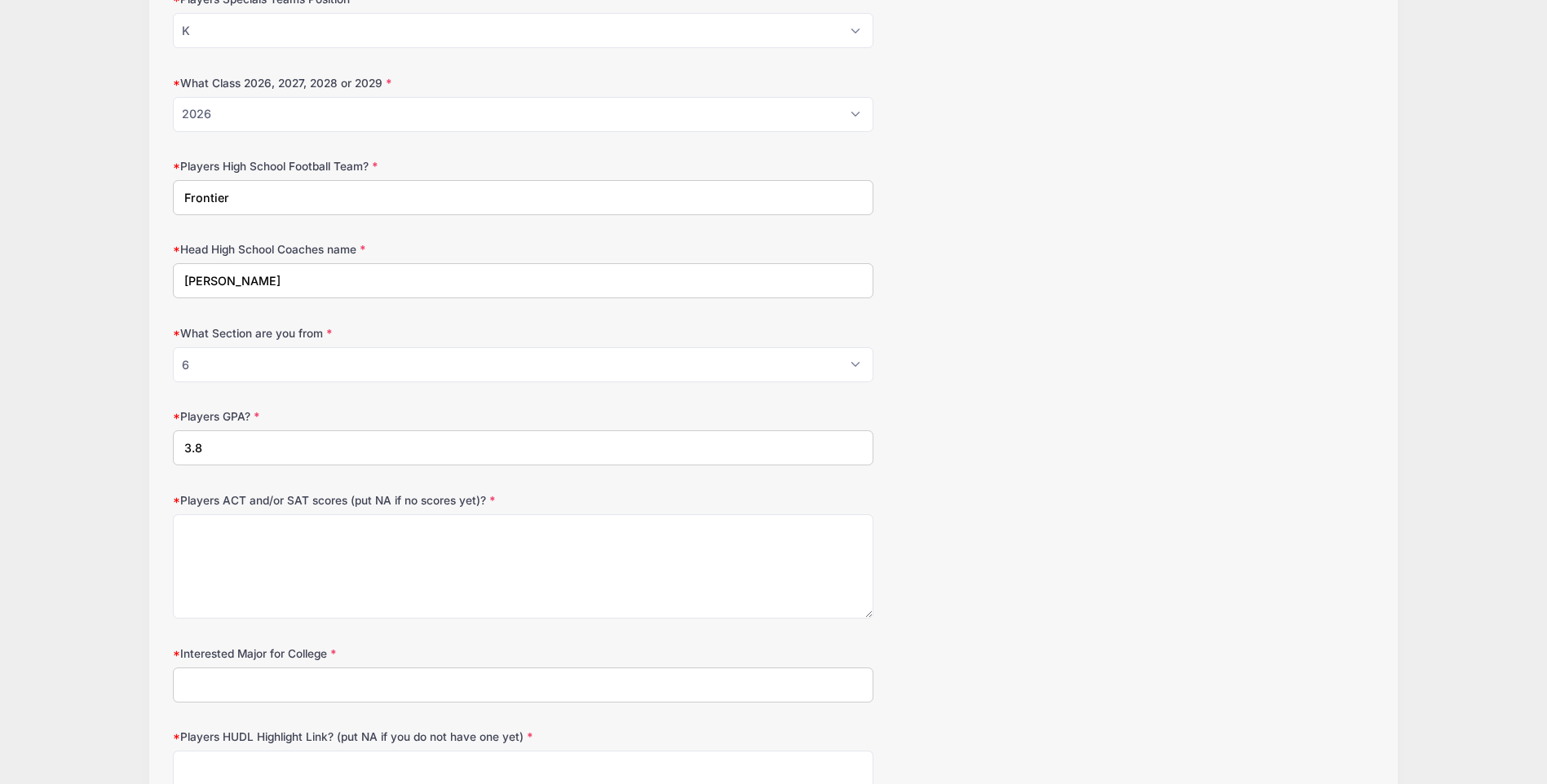
scroll to position [1304, 0]
type input "3.8"
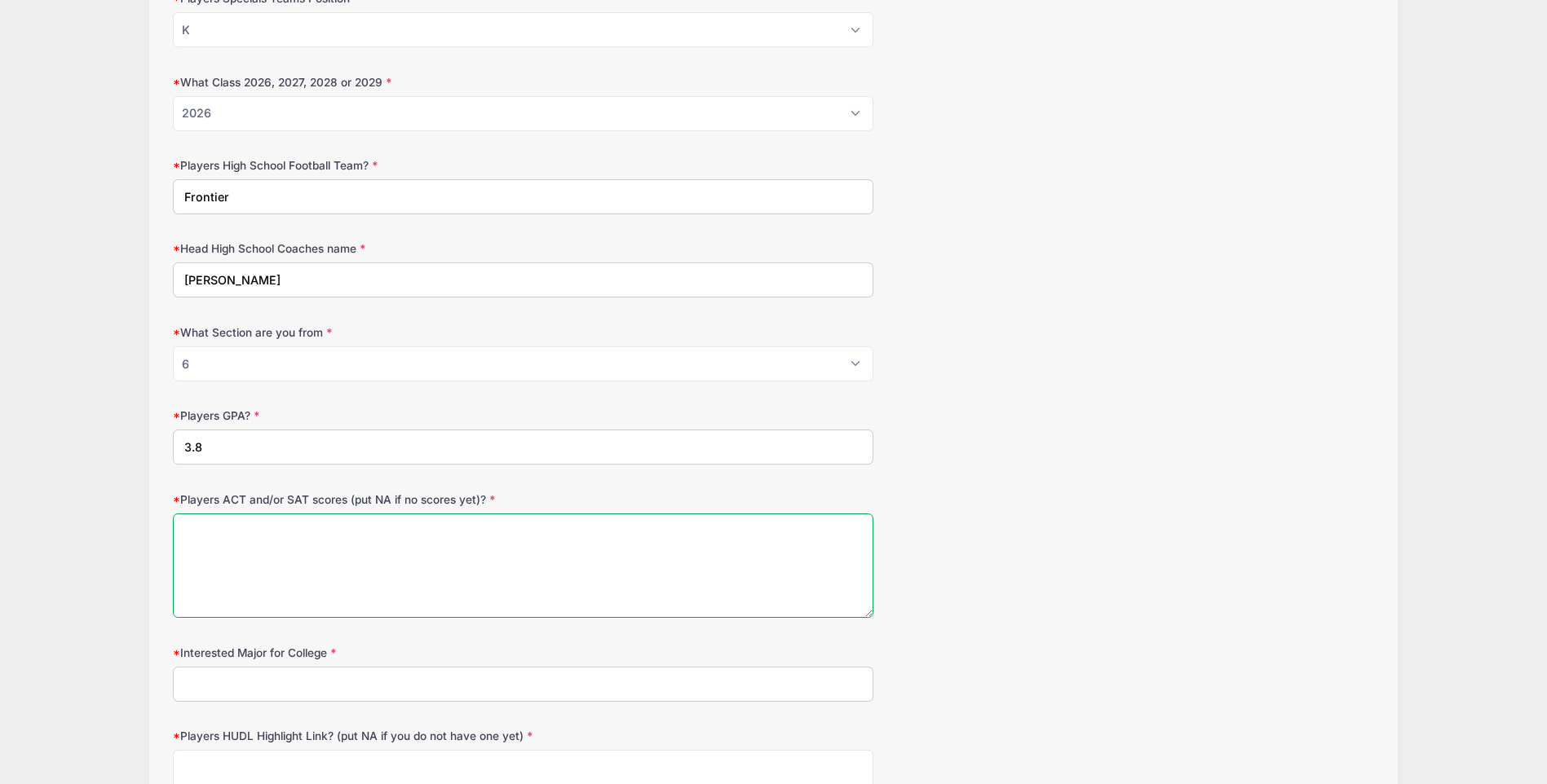
click at [296, 564] on textarea "Players ACT and/or SAT scores (put NA if no scores yet)?" at bounding box center [523, 567] width 701 height 105
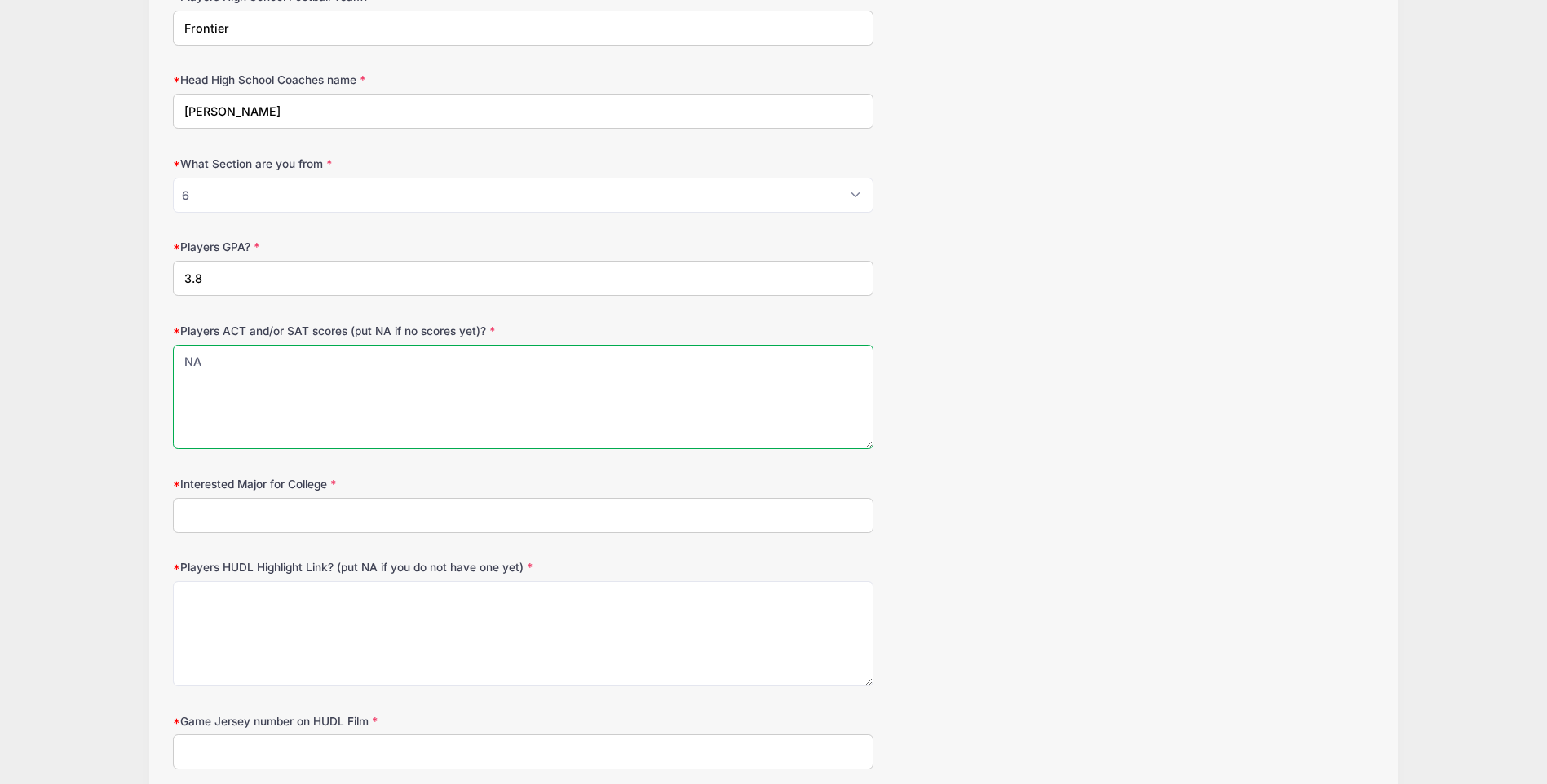
scroll to position [1549, 0]
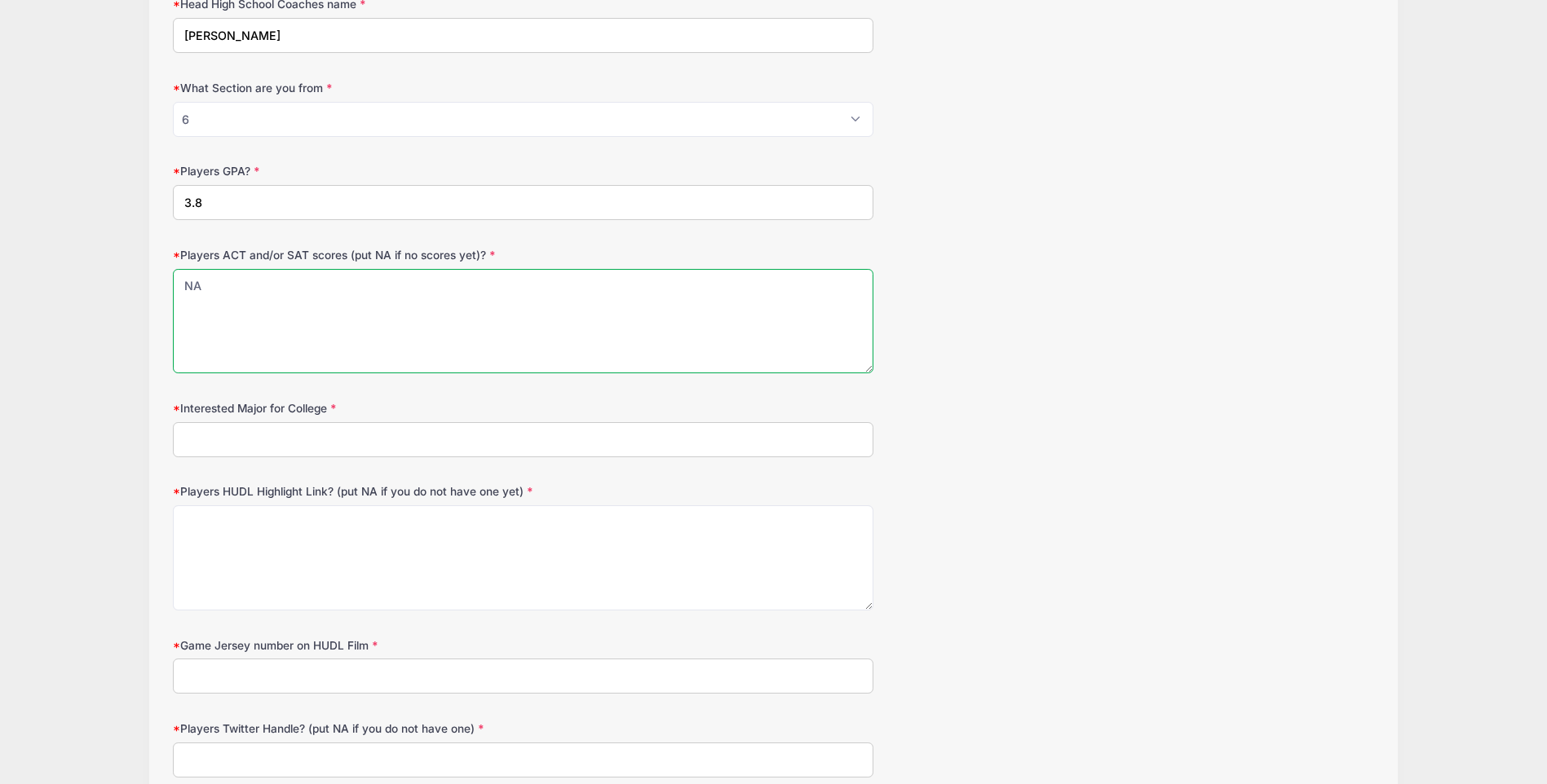
type textarea "NA"
click at [306, 450] on input "Interested Major for College" at bounding box center [523, 440] width 701 height 35
type input "Criminal Justice"
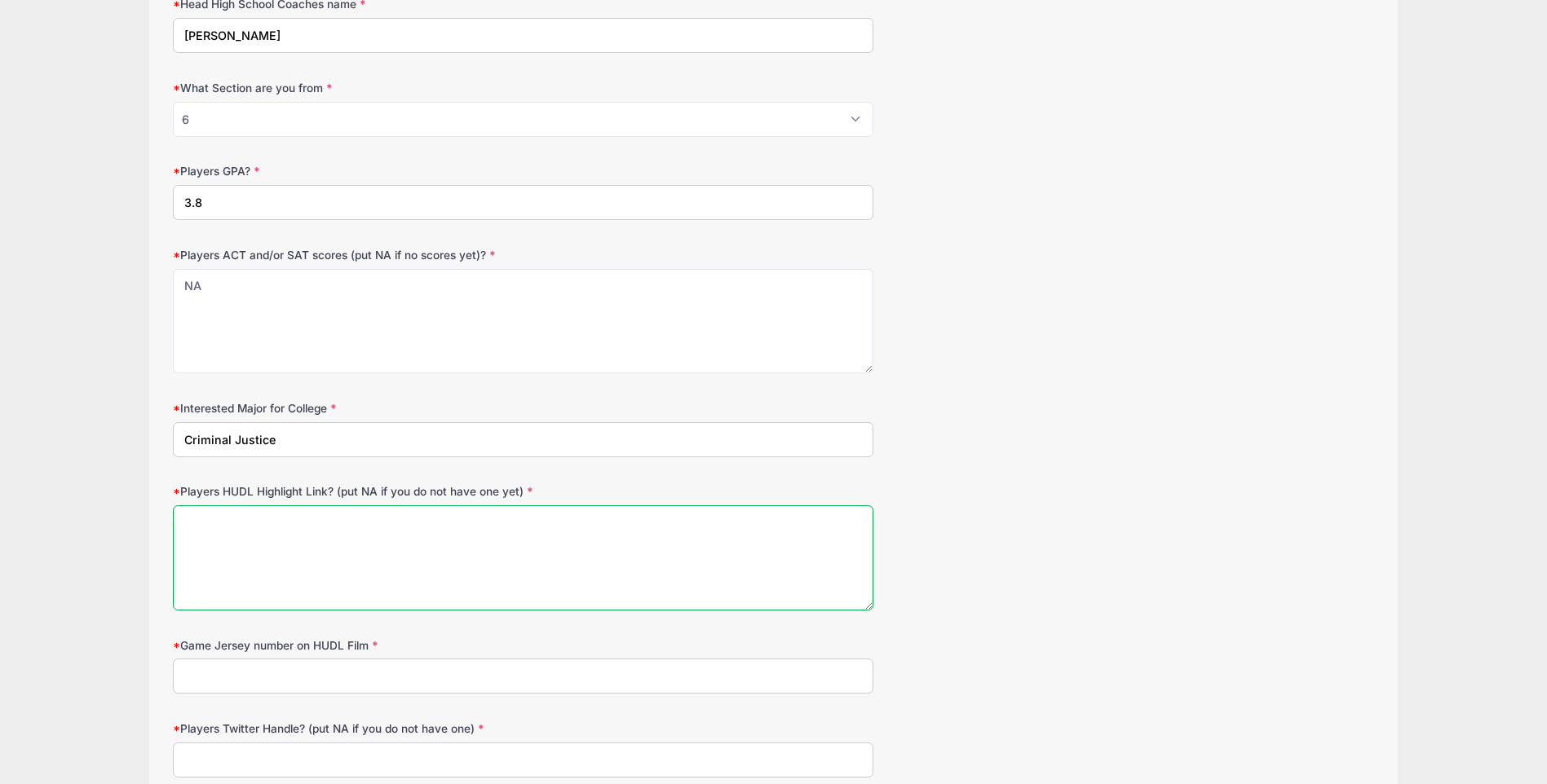
click at [299, 543] on textarea "Players HUDL Highlight Link? (put NA if you do not have one yet)" at bounding box center [523, 558] width 701 height 105
paste textarea "[URL][DOMAIN_NAME]"
type textarea "[URL][DOMAIN_NAME]"
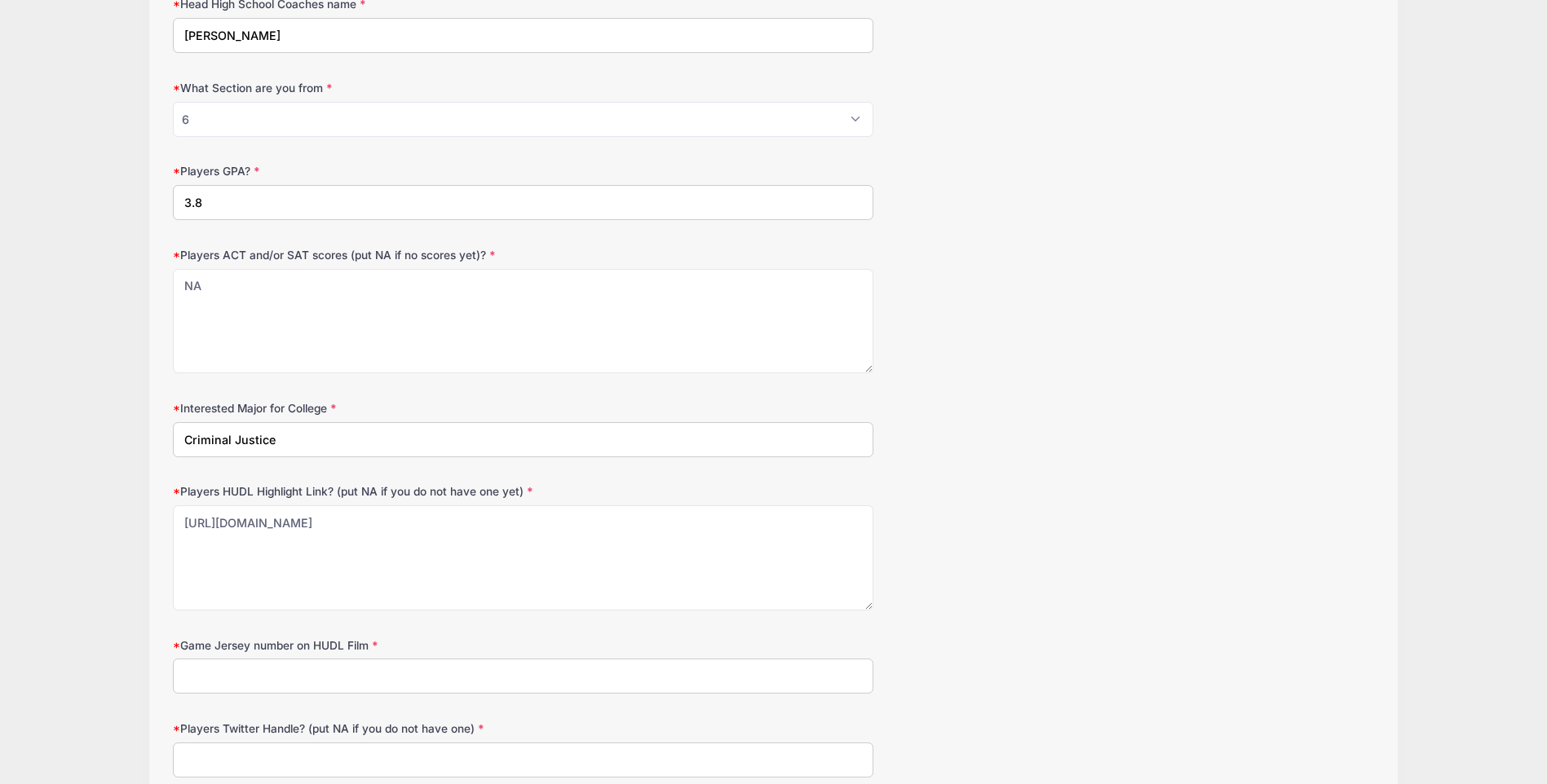
click at [317, 668] on input "Game Jersey number on HUDL Film" at bounding box center [523, 676] width 701 height 35
type input "10"
click at [1051, 459] on form "Date of Birth [DATE] Address [STREET_ADDRESS] City [GEOGRAPHIC_DATA] State [US_…" at bounding box center [773, 254] width 1200 height 3163
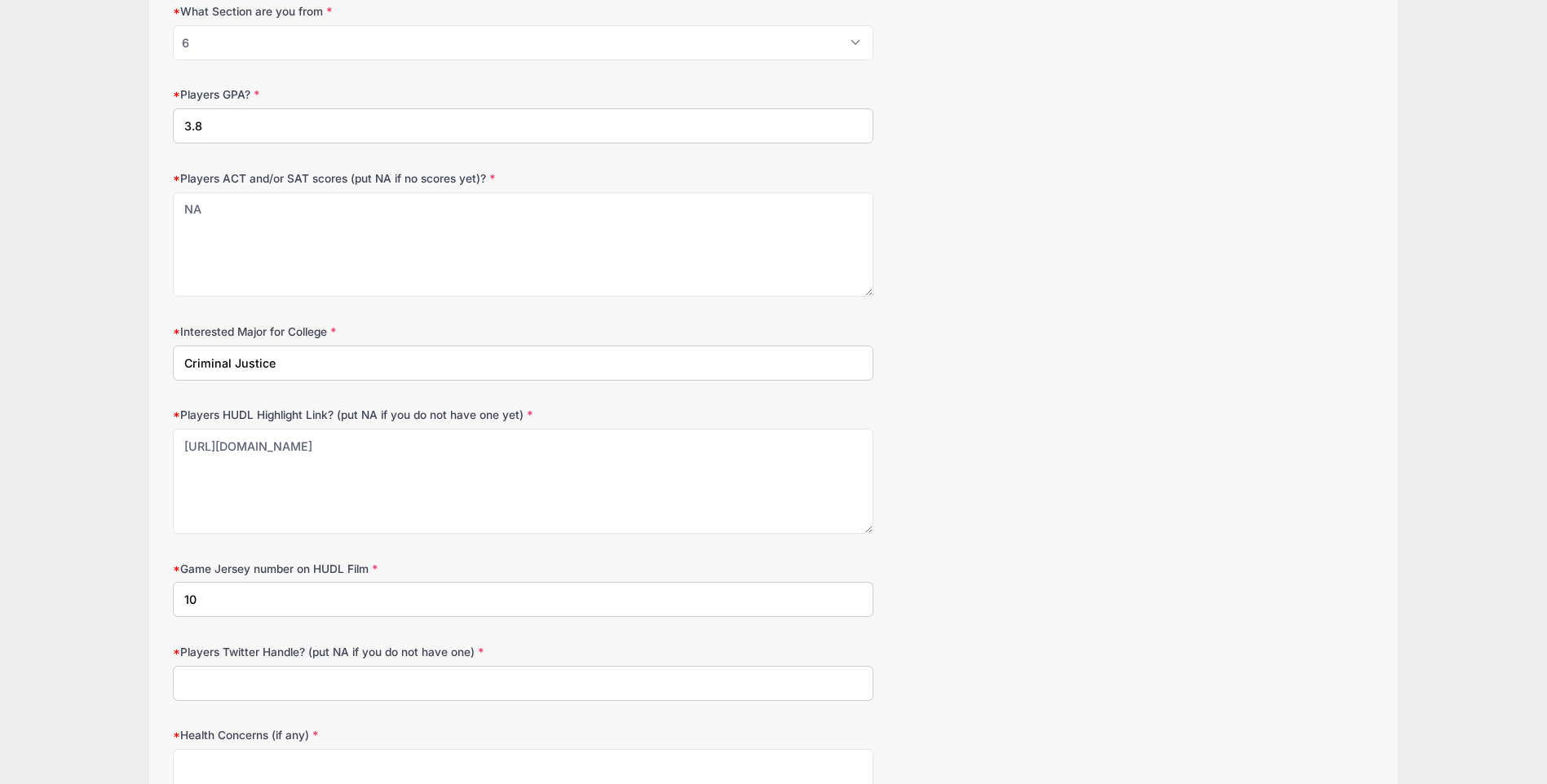
scroll to position [1875, 0]
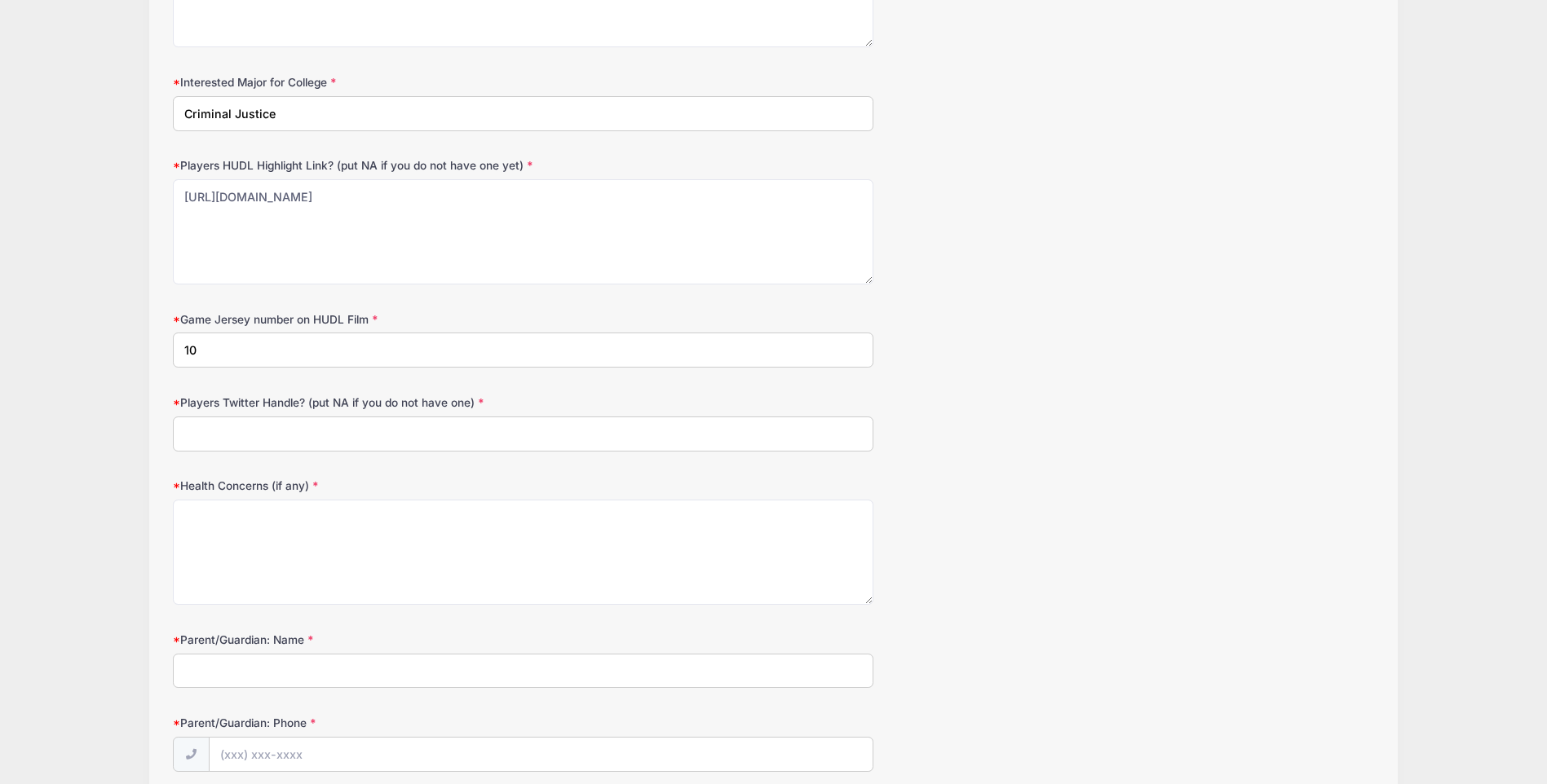
click at [354, 436] on input "Players Twitter Handle? (put NA if you do not have one)" at bounding box center [523, 434] width 701 height 35
type input "@Achief1012"
click at [273, 547] on textarea "Health Concerns (if any)" at bounding box center [523, 553] width 701 height 105
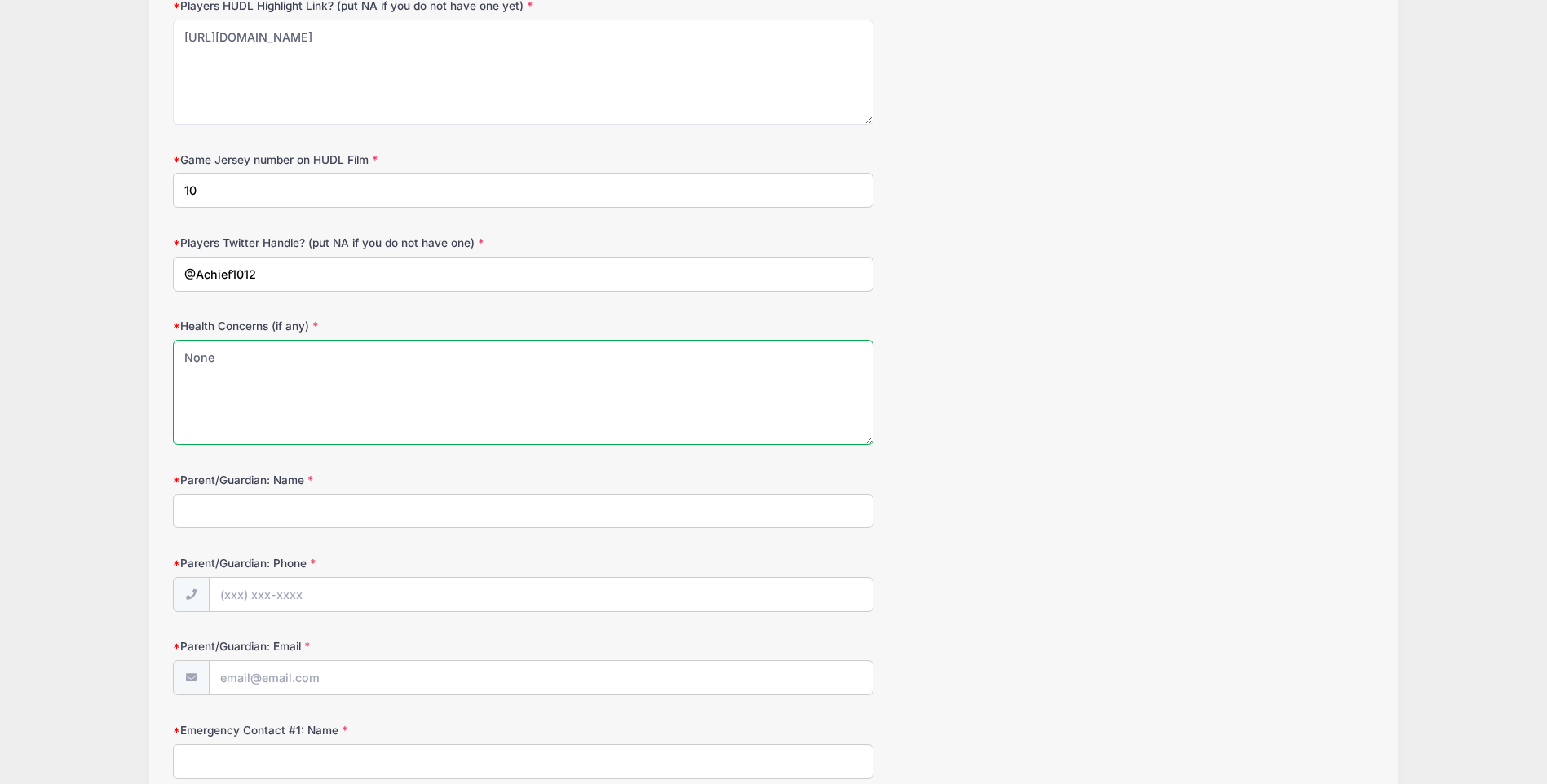
scroll to position [2038, 0]
type textarea "None"
click at [288, 490] on div "Parent/Guardian: Name" at bounding box center [773, 497] width 1200 height 58
click at [277, 500] on input "Parent/Guardian: Name" at bounding box center [523, 508] width 701 height 35
type input "[PERSON_NAME]"
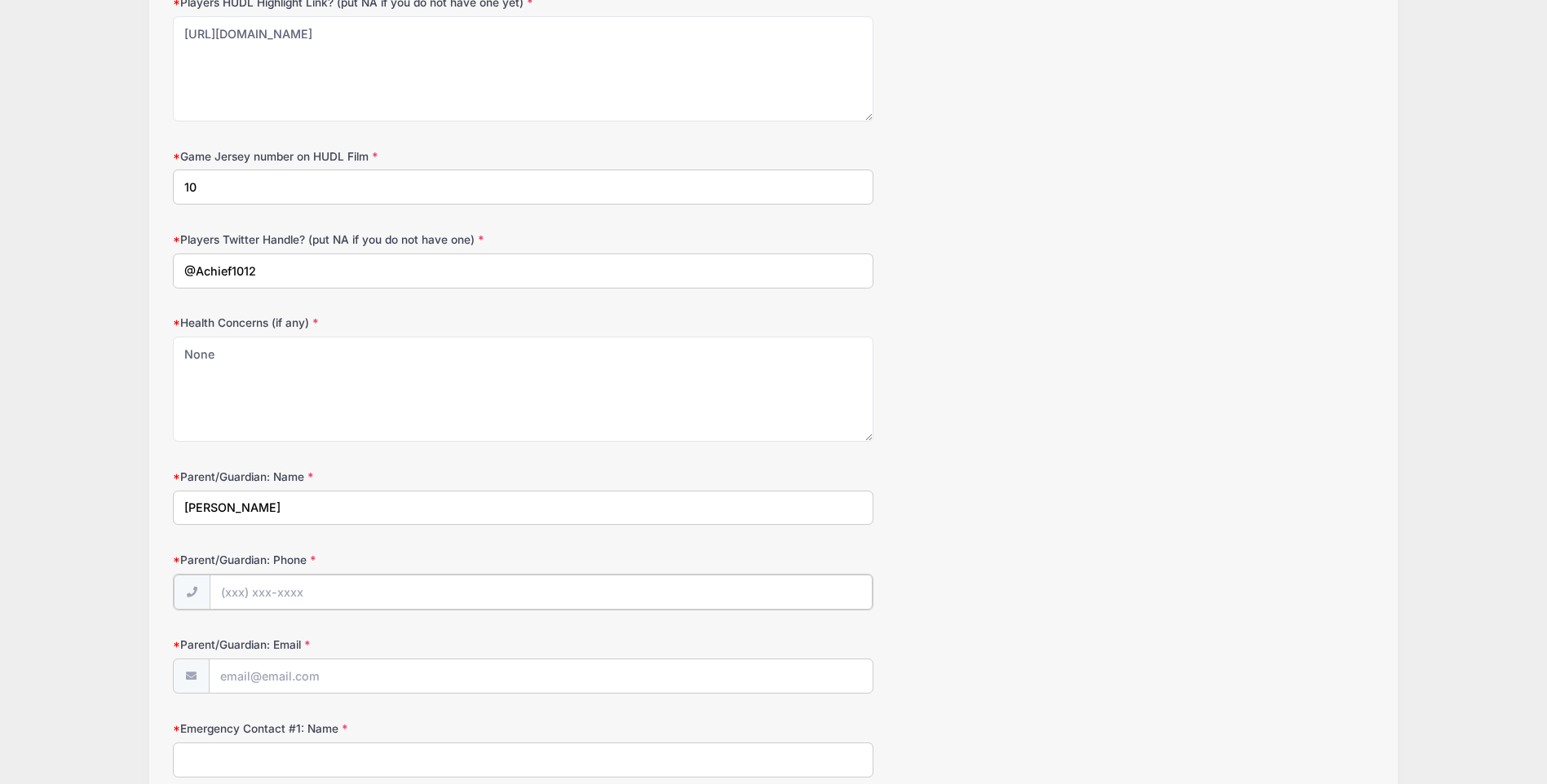
click at [289, 585] on input "Parent/Guardian: Phone" at bounding box center [541, 591] width 664 height 35
type input "[PHONE_NUMBER]"
click at [272, 661] on input "Parent/Guardian: Email" at bounding box center [541, 675] width 664 height 35
type input "[EMAIL_ADDRESS][DOMAIN_NAME]"
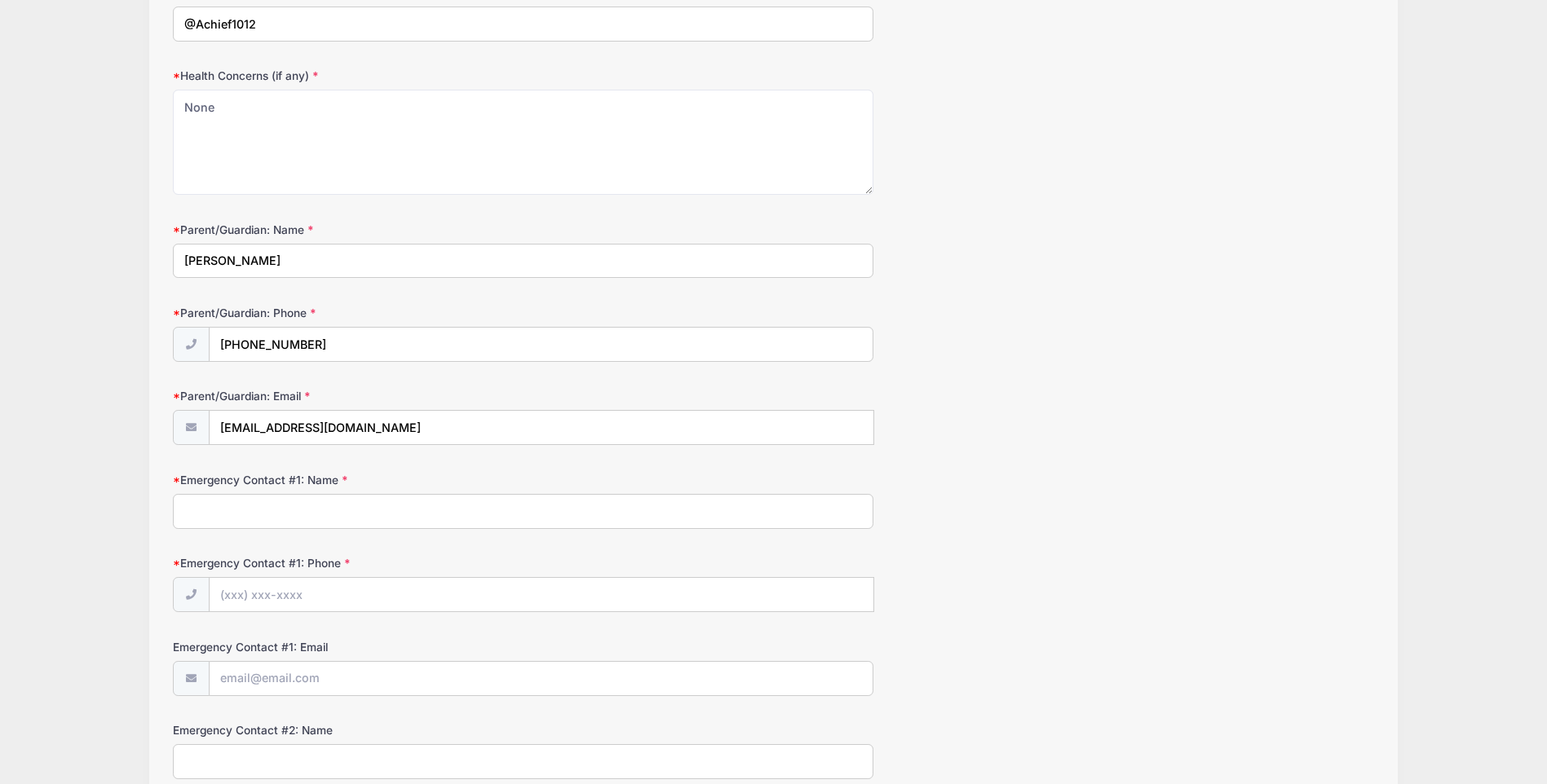
scroll to position [2364, 0]
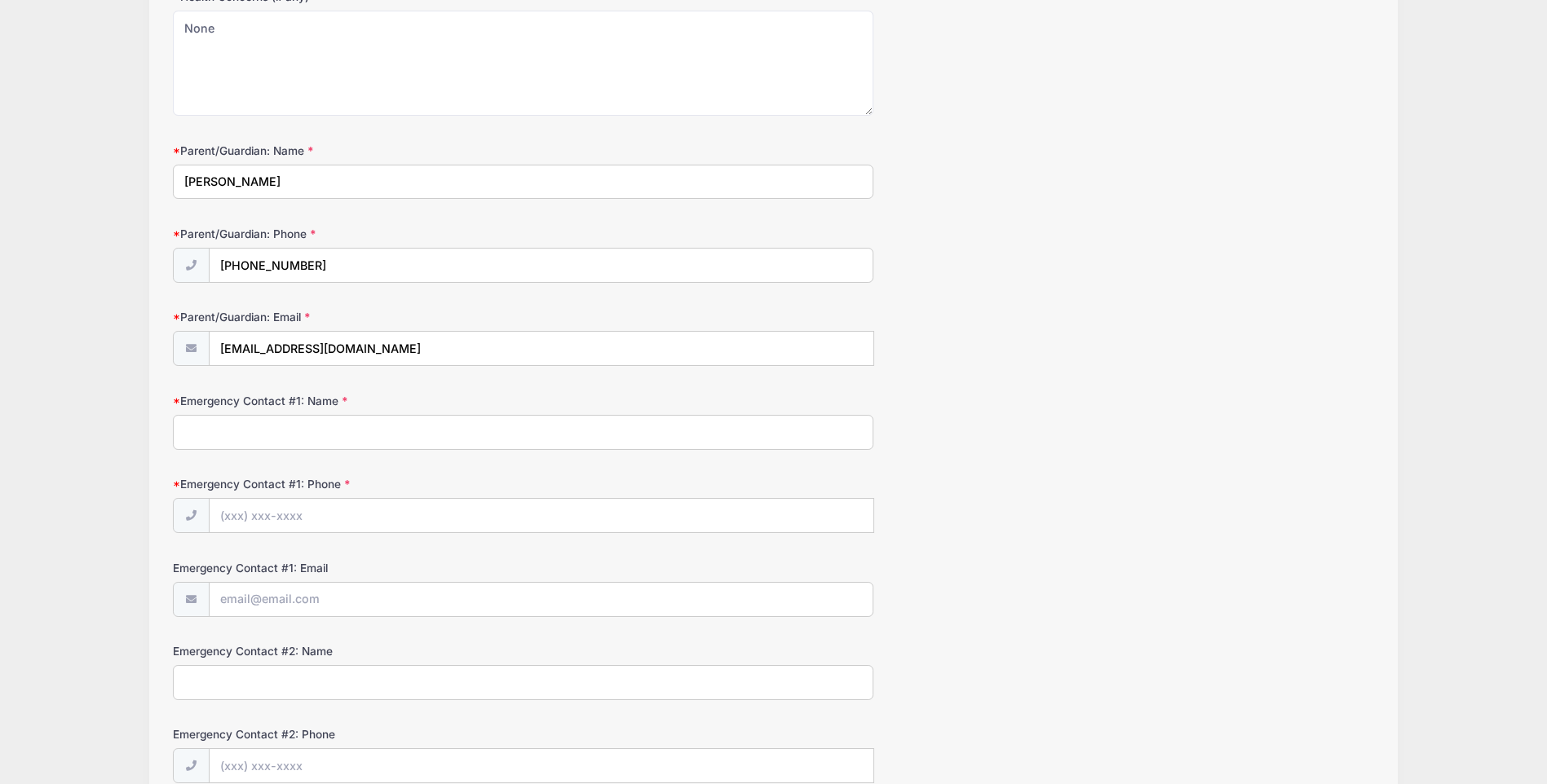
click at [221, 443] on input "Emergency Contact #1: Name" at bounding box center [523, 432] width 701 height 35
type input "[PERSON_NAME]"
click at [253, 514] on input "Emergency Contact #1: Phone" at bounding box center [542, 516] width 665 height 35
type input "[PHONE_NUMBER]"
click at [983, 505] on div "Emergency Contact #1: Phone [PHONE_NUMBER]" at bounding box center [773, 505] width 1200 height 58
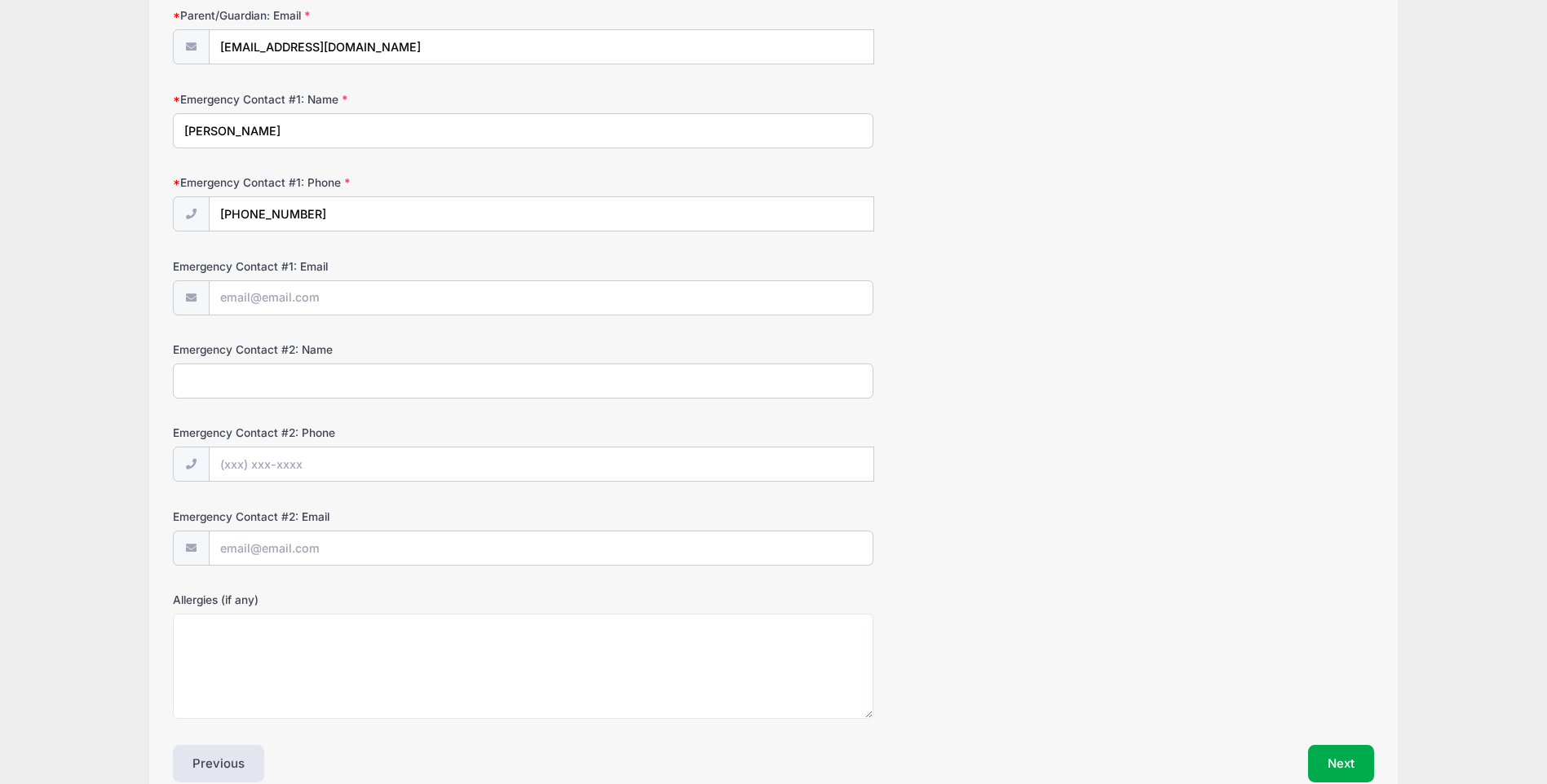
scroll to position [2750, 0]
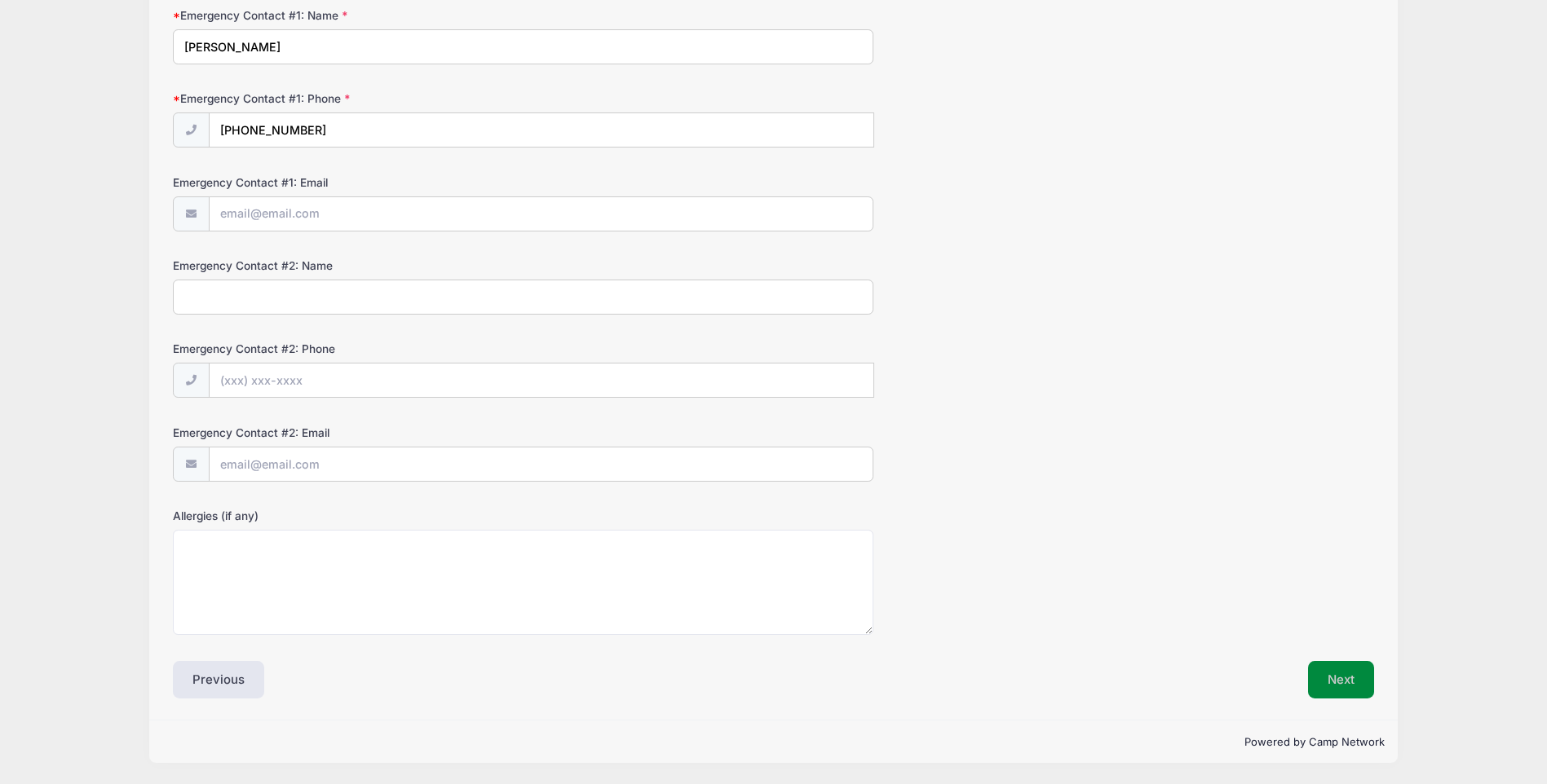
click at [1319, 686] on button "Next" at bounding box center [1341, 680] width 67 height 38
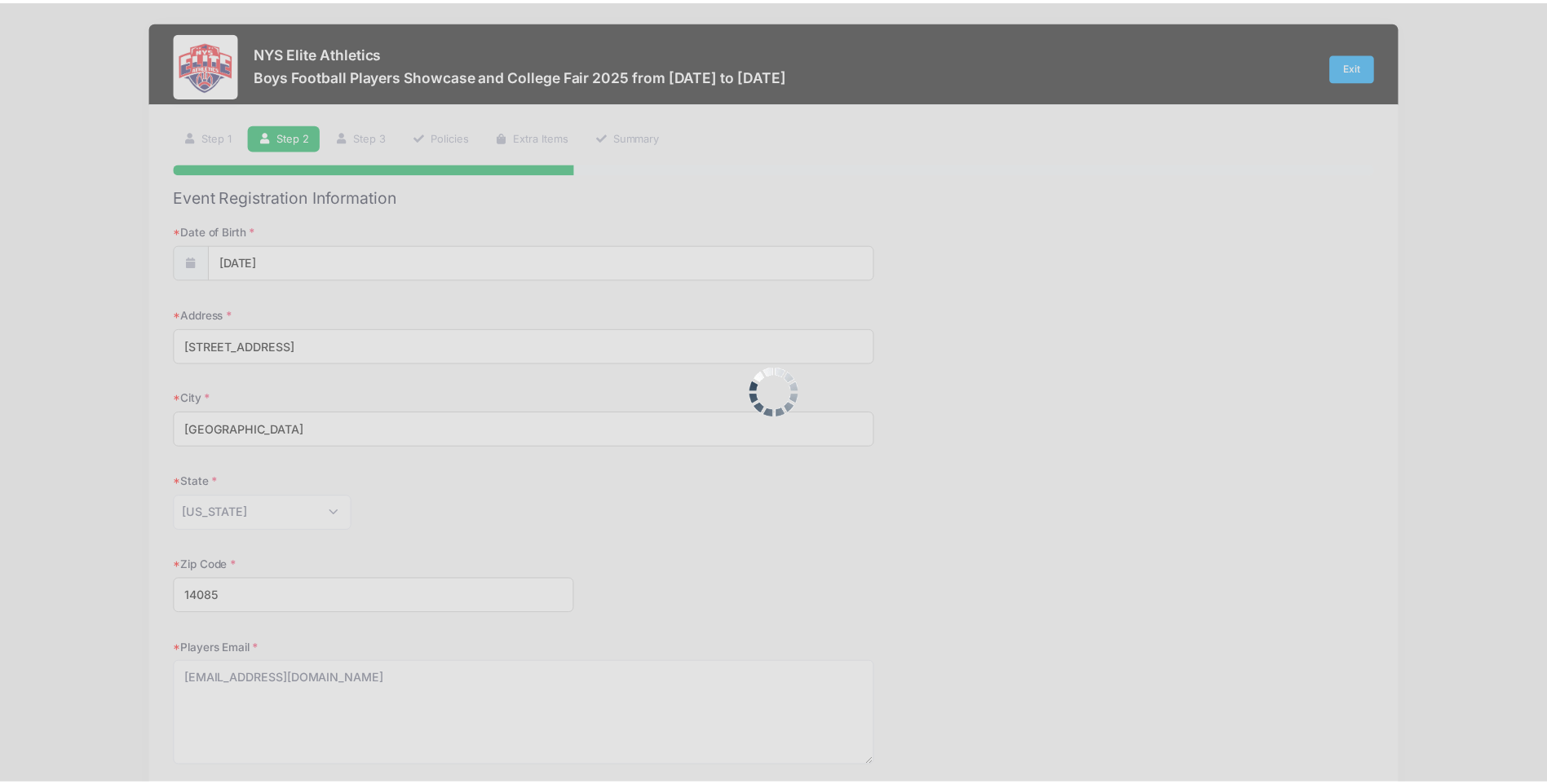
scroll to position [0, 0]
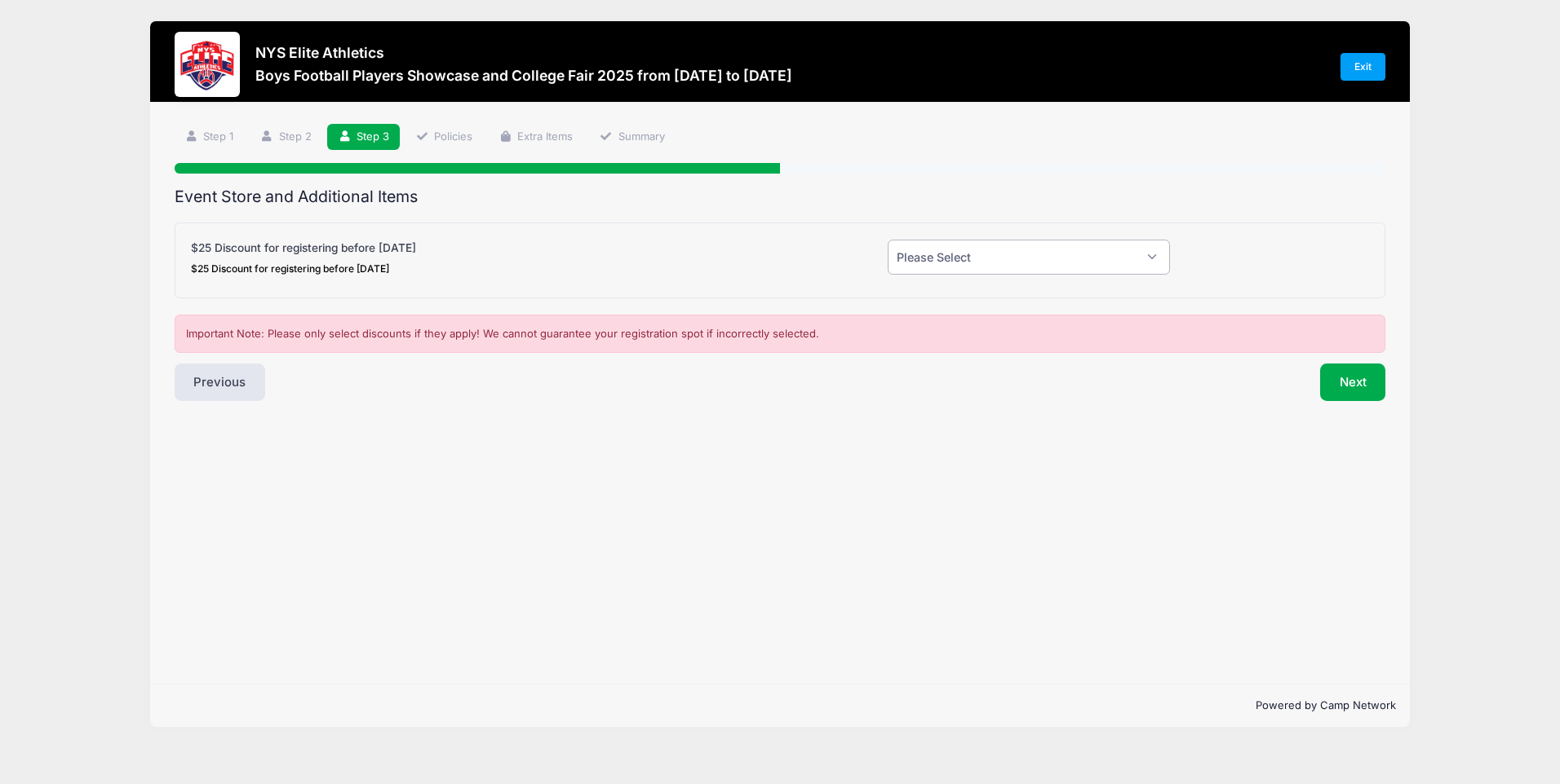
click at [994, 256] on select "Please Select Yes (-$25.00) No" at bounding box center [1029, 257] width 282 height 35
select select "1"
click at [888, 240] on select "Please Select Yes (-$25.00) No" at bounding box center [1029, 257] width 282 height 35
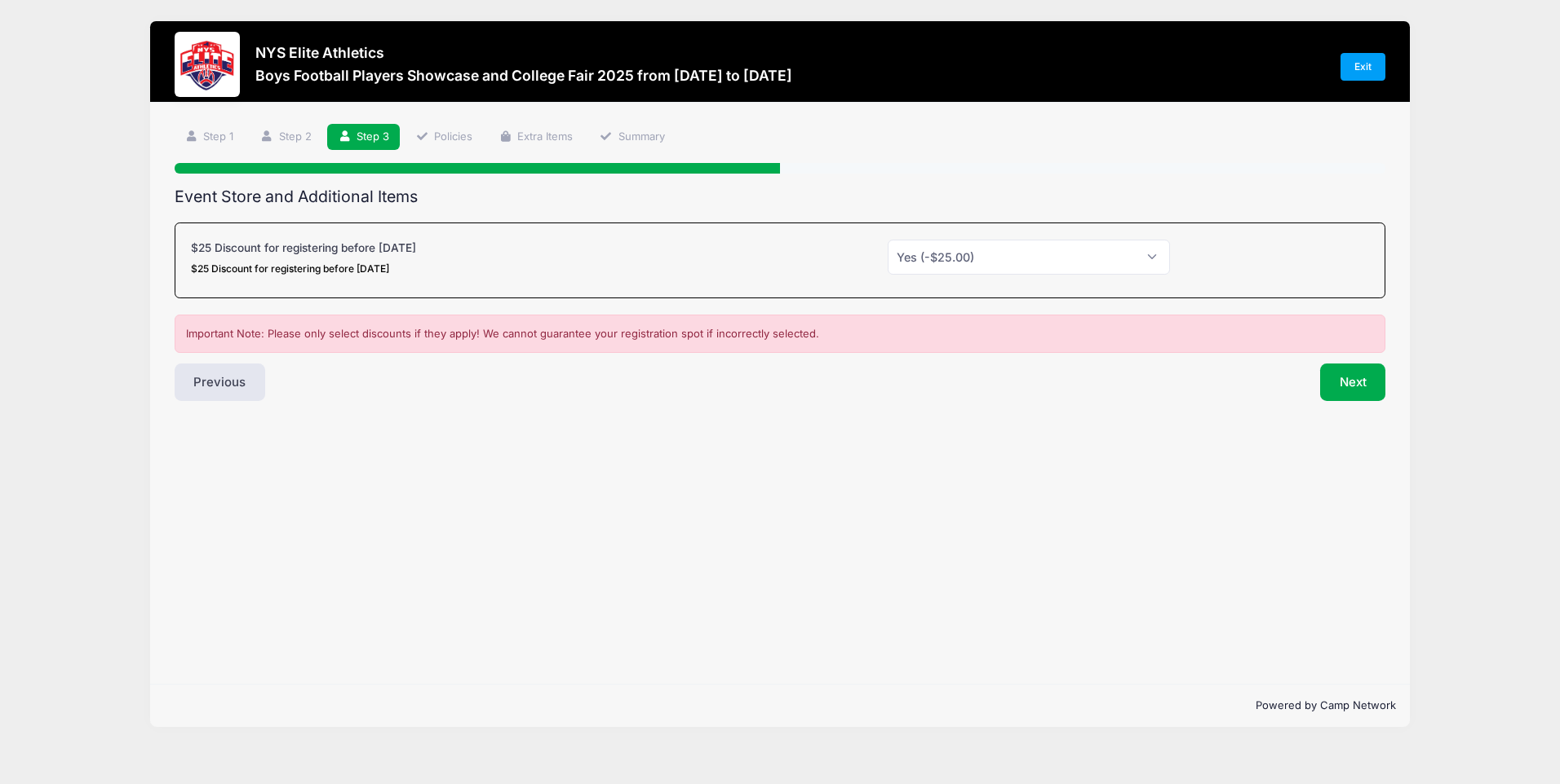
click at [788, 418] on div "Step 3 /7 Step 1 Step 2 Step 3 Policies Extra Items Summary Participant Informa…" at bounding box center [780, 394] width 1259 height 582
click at [1342, 379] on button "Next" at bounding box center [1352, 382] width 67 height 38
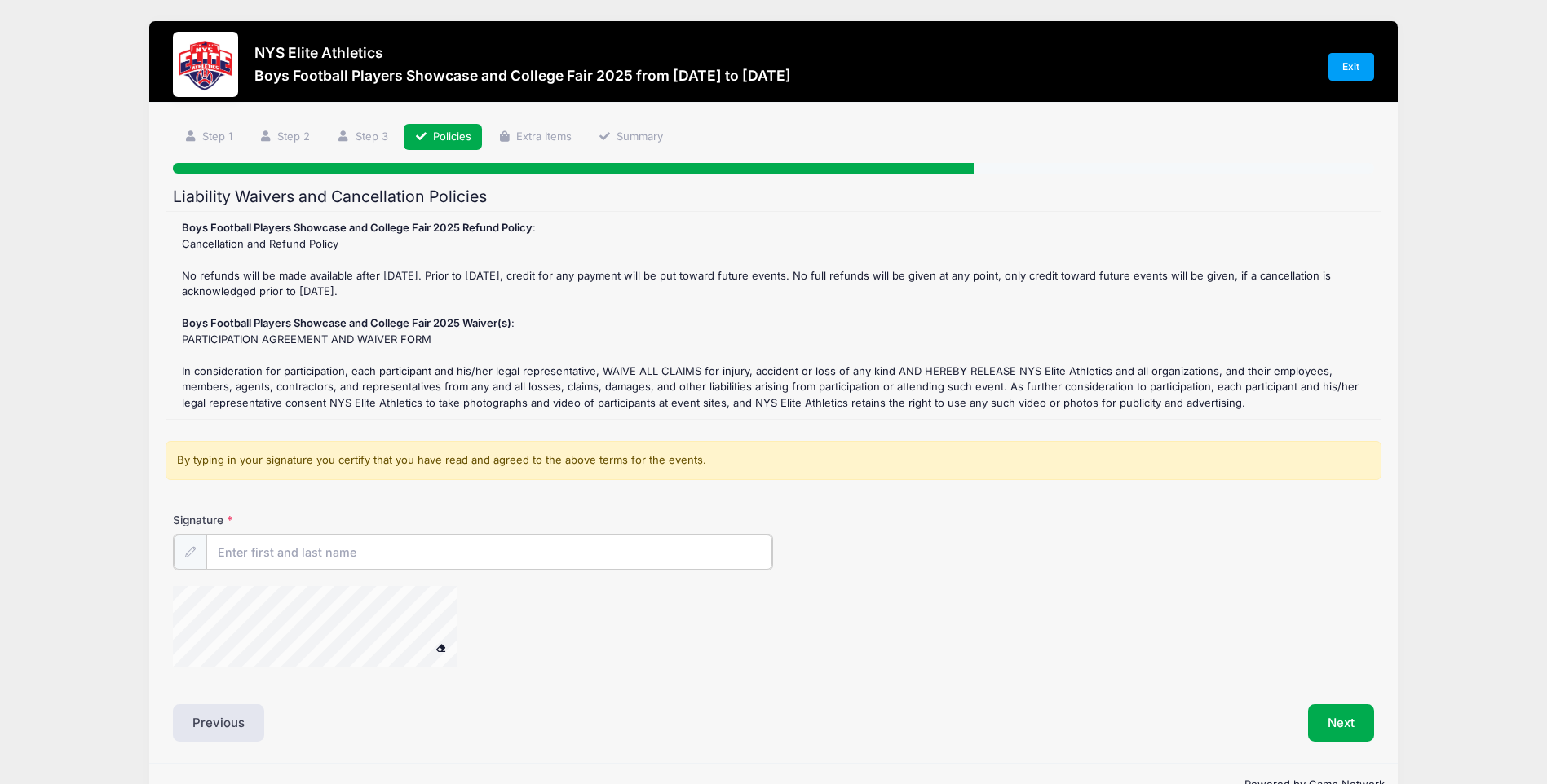
click at [299, 554] on input "Signature" at bounding box center [490, 552] width 566 height 35
type input "[PERSON_NAME]"
click at [988, 531] on div "Signature [PERSON_NAME]" at bounding box center [773, 541] width 1200 height 58
drag, startPoint x: 1339, startPoint y: 728, endPoint x: 1326, endPoint y: 731, distance: 13.3
click at [1335, 728] on button "Next" at bounding box center [1341, 721] width 67 height 38
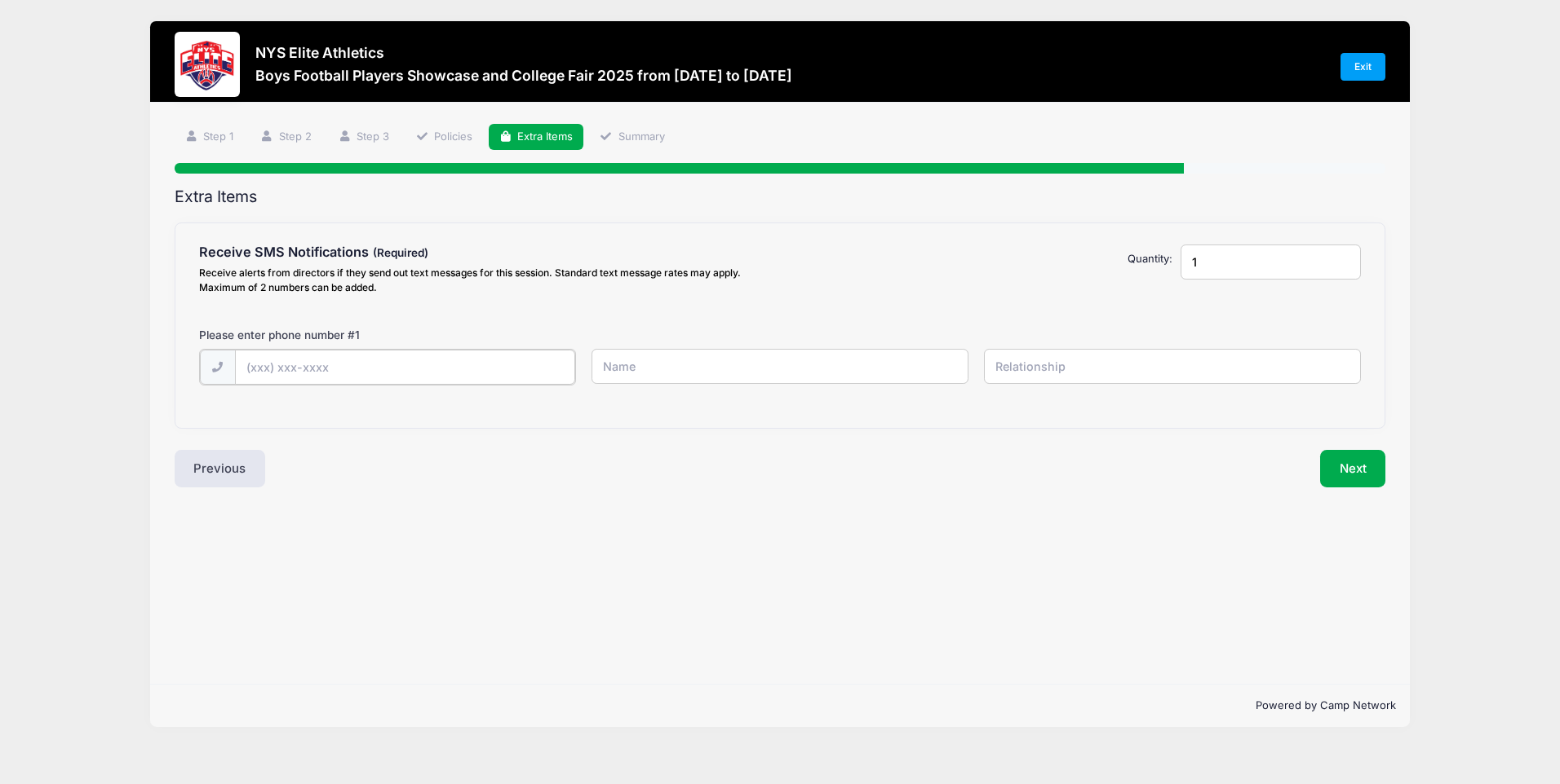
click at [0, 0] on input "text" at bounding box center [0, 0] width 0 height 0
type input "[PHONE_NUMBER]"
click at [0, 0] on input "text" at bounding box center [0, 0] width 0 height 0
type input "[PERSON_NAME]"
click at [0, 0] on input "text" at bounding box center [0, 0] width 0 height 0
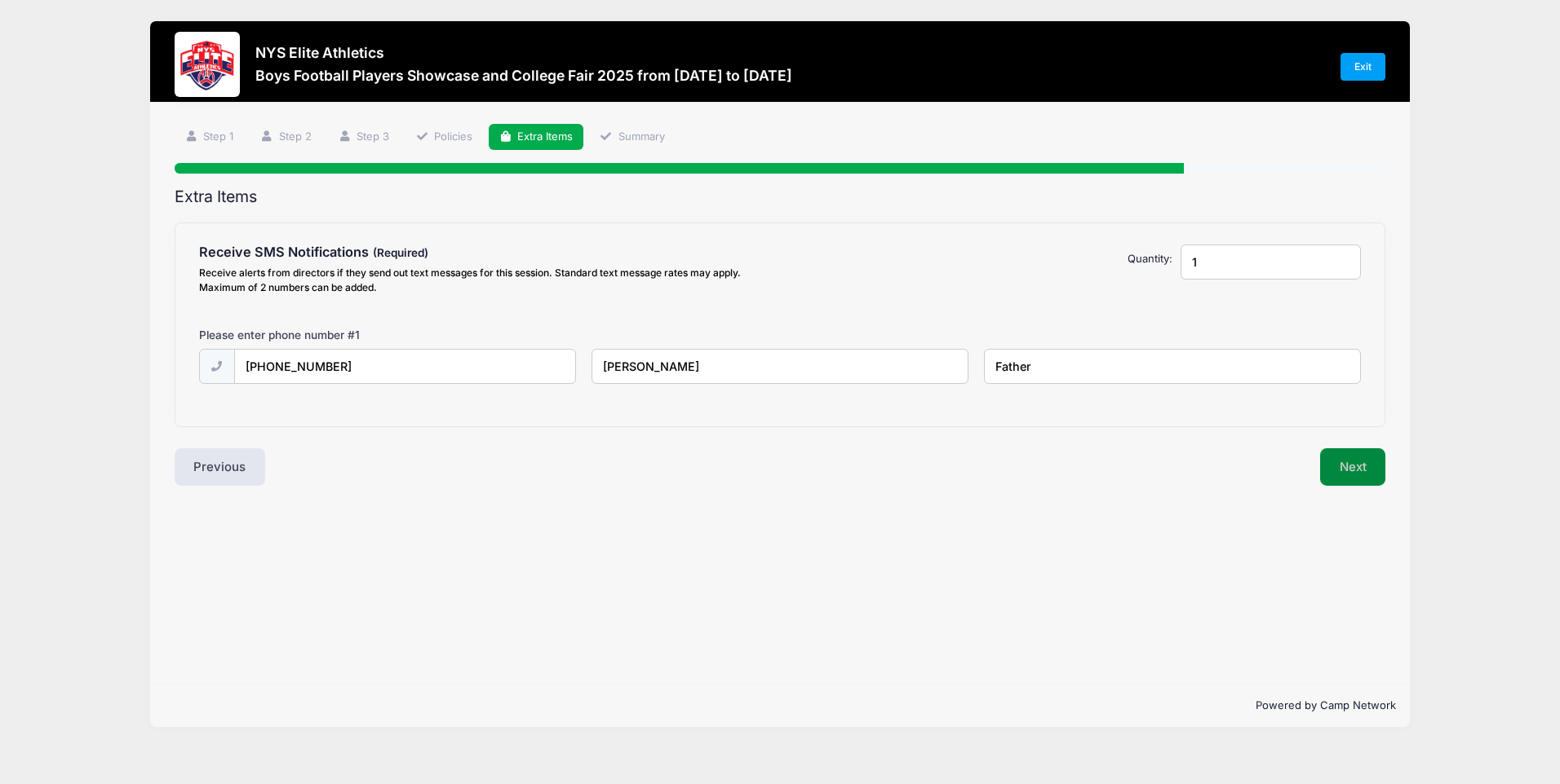
type input "Father"
click at [1347, 462] on button "Next" at bounding box center [1352, 467] width 67 height 38
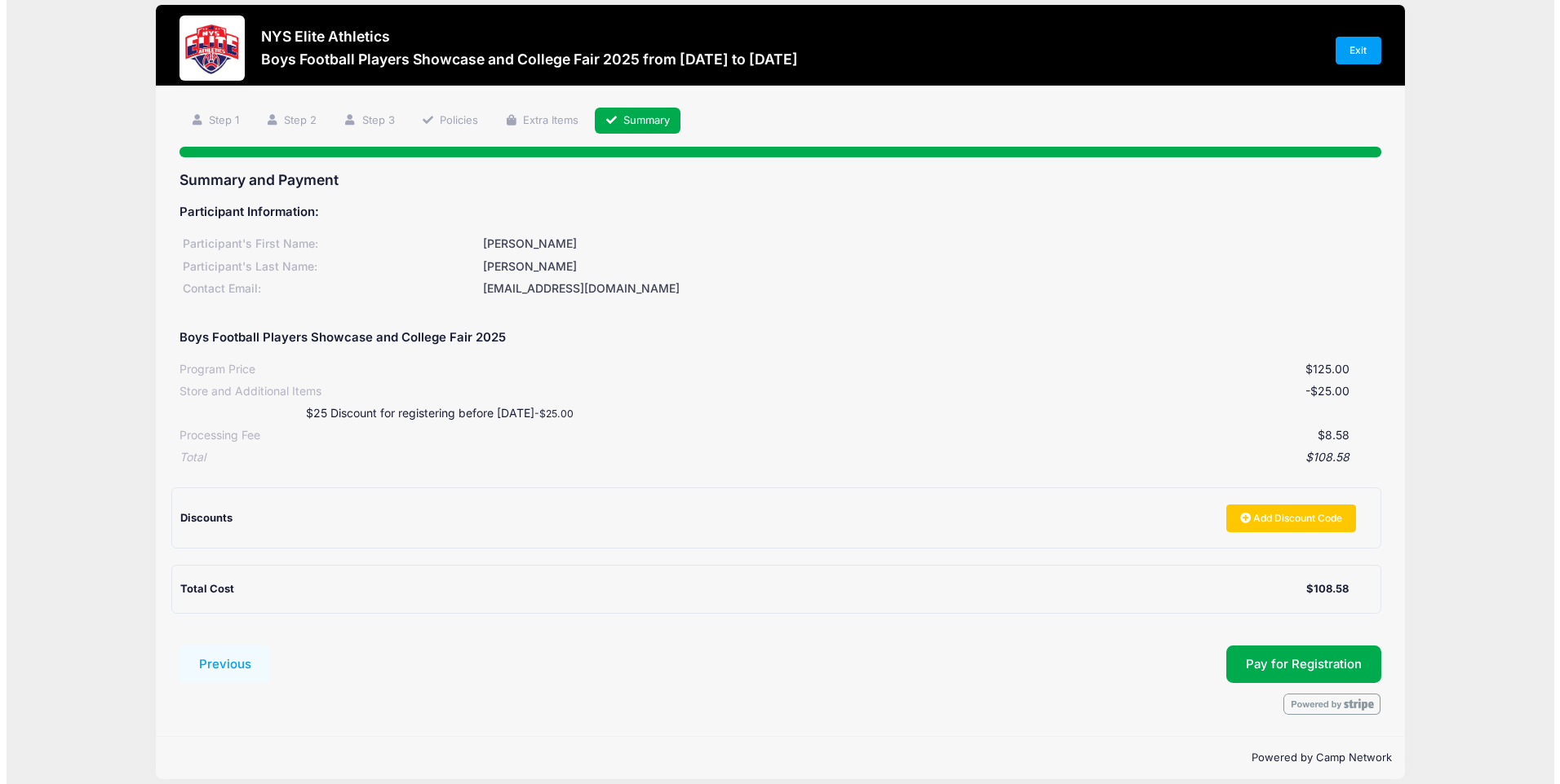
scroll to position [33, 0]
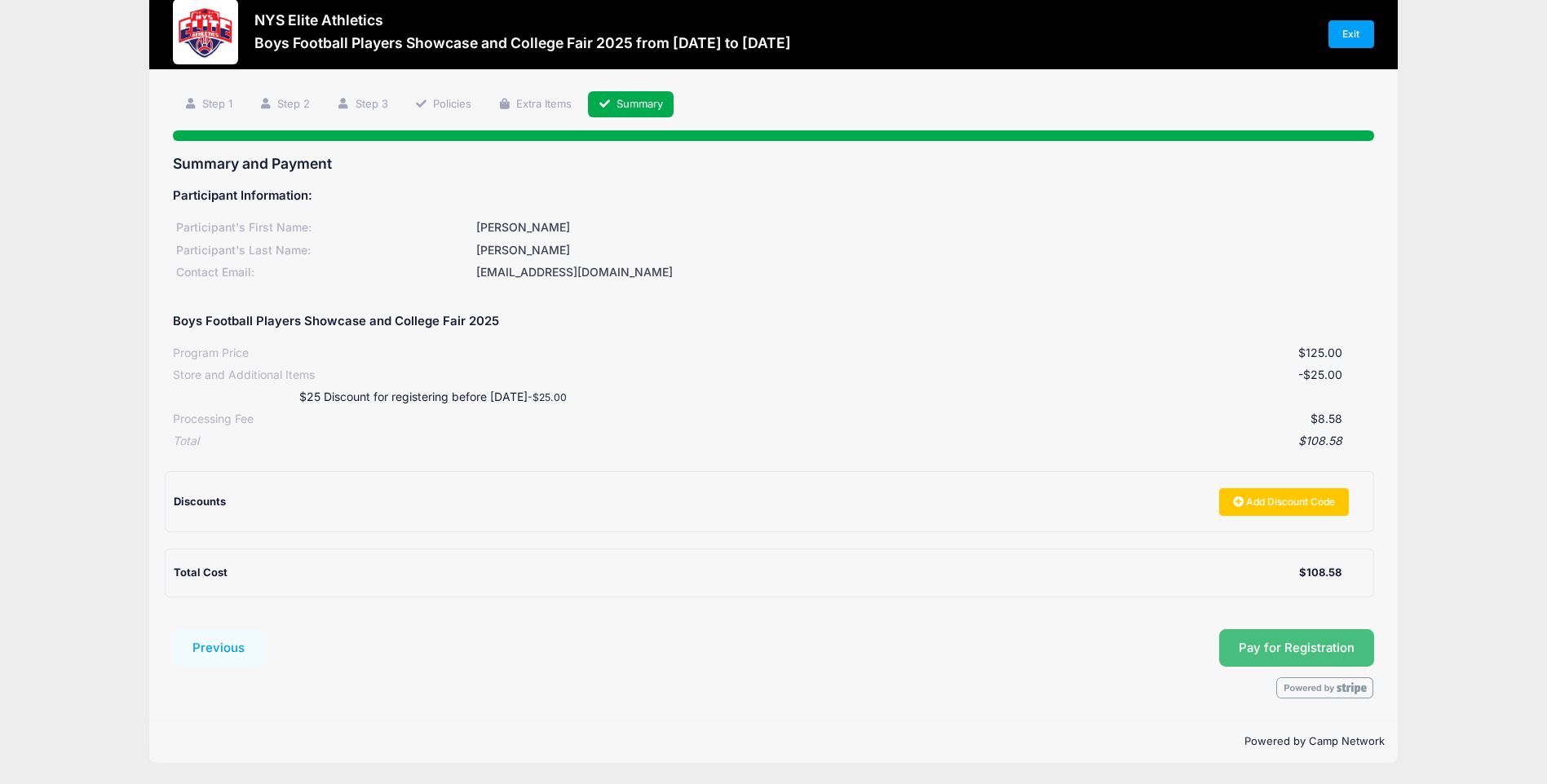
click at [1300, 651] on span "Pay for Registration" at bounding box center [1297, 648] width 116 height 15
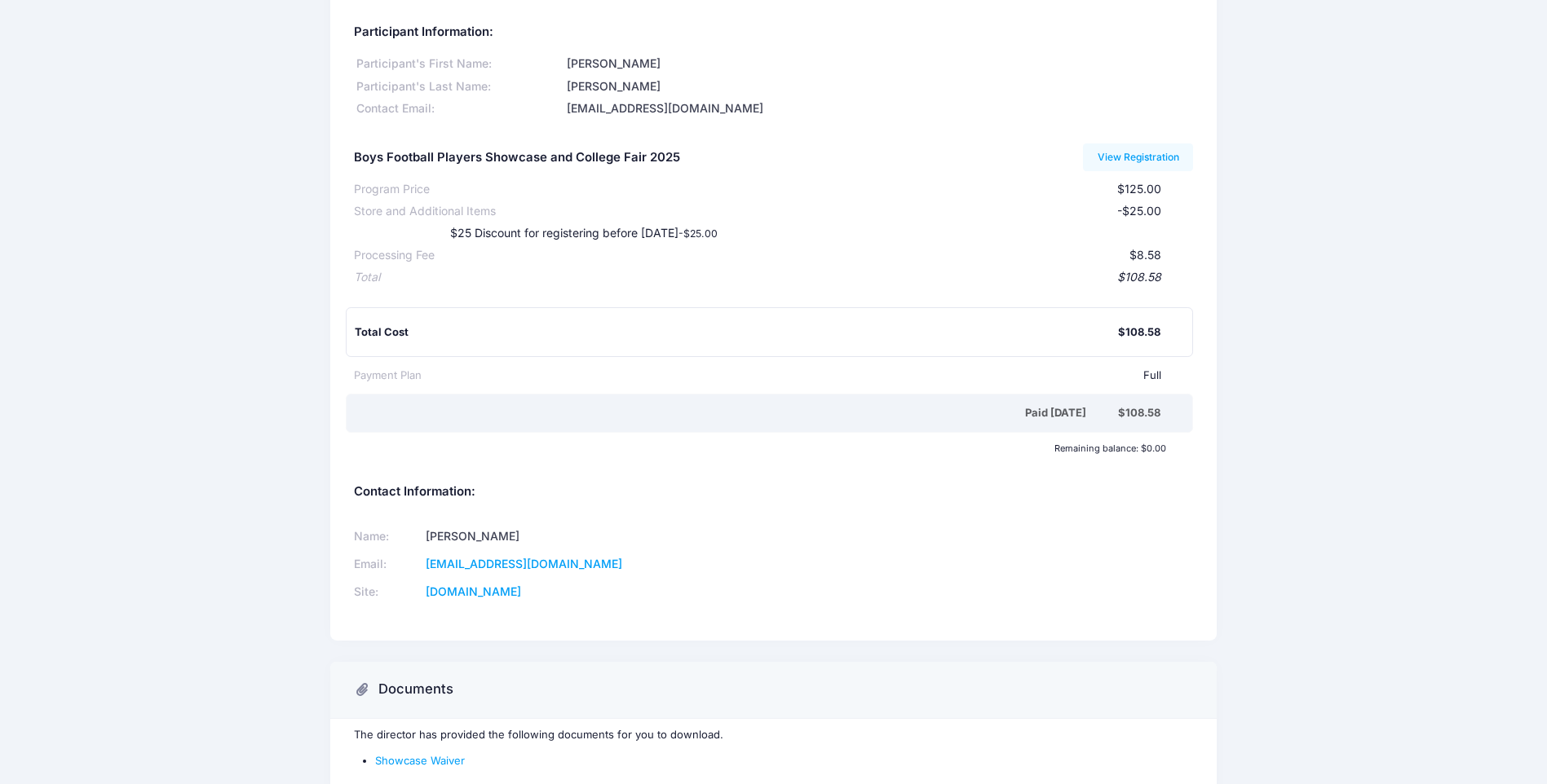
scroll to position [162, 0]
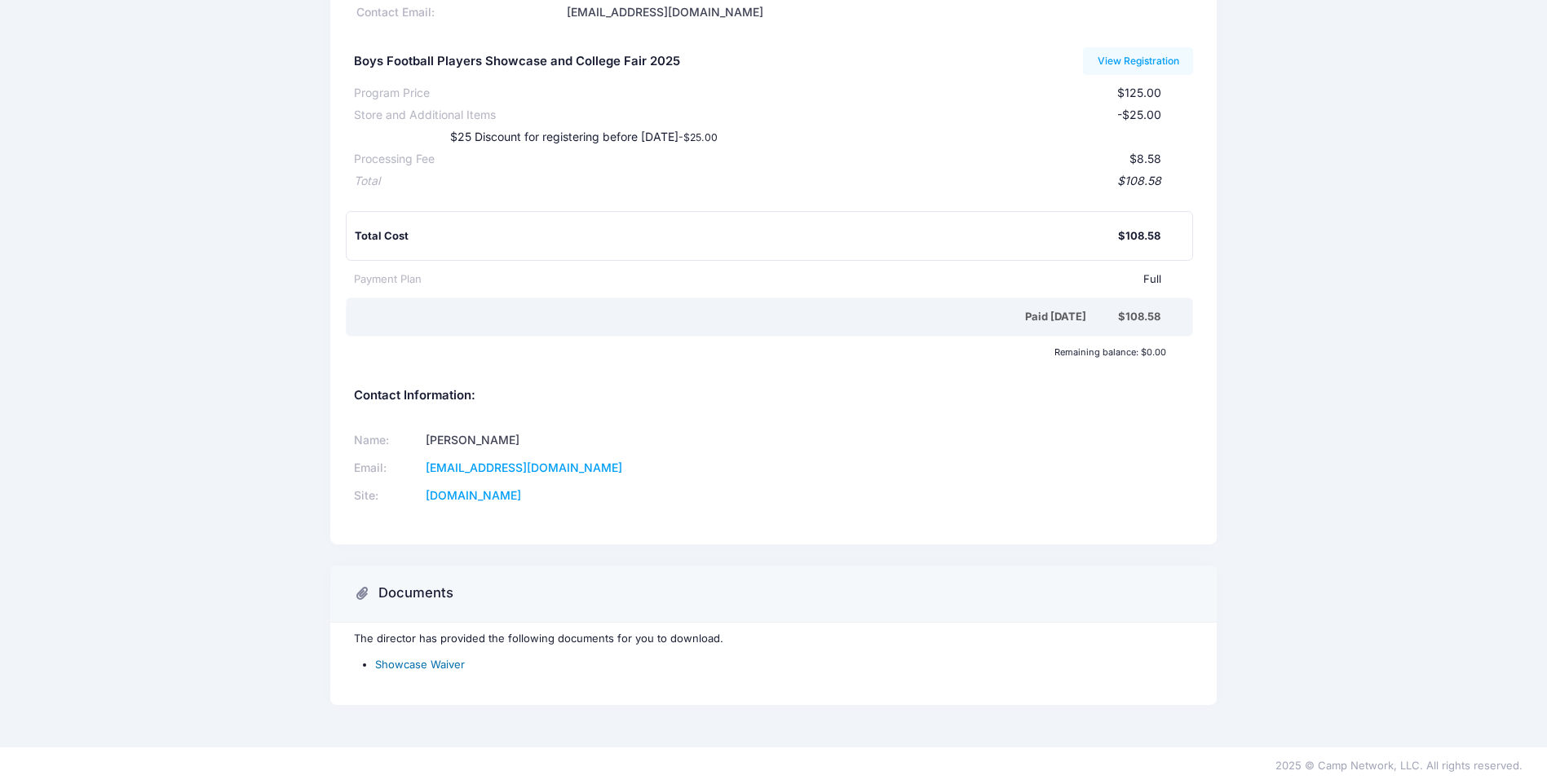
click at [436, 666] on link "Showcase Waiver" at bounding box center [420, 664] width 89 height 13
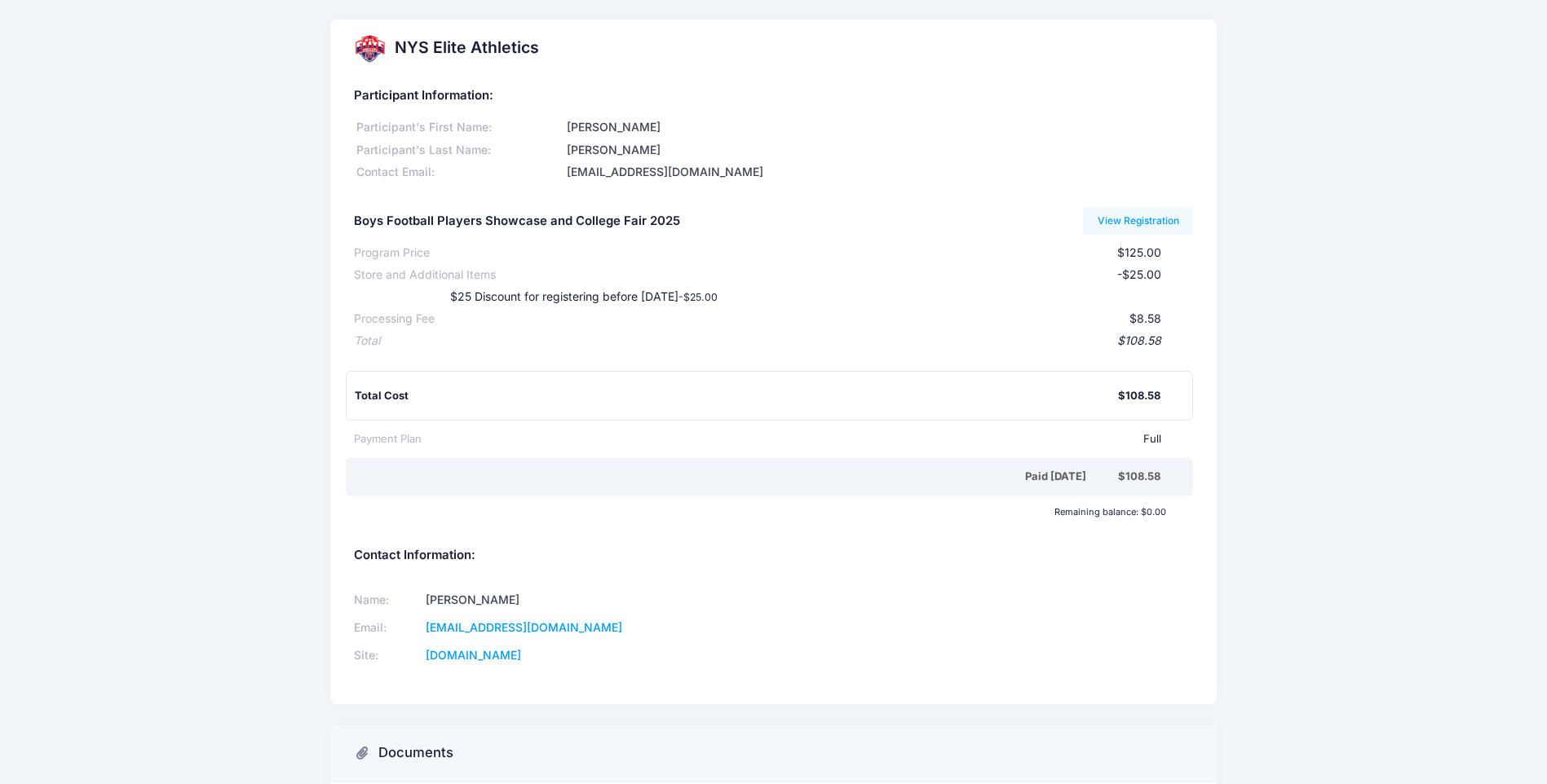
scroll to position [0, 0]
